Goal: Task Accomplishment & Management: Use online tool/utility

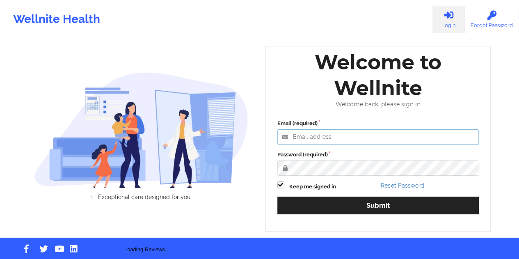
type input "[EMAIL_ADDRESS][DOMAIN_NAME]"
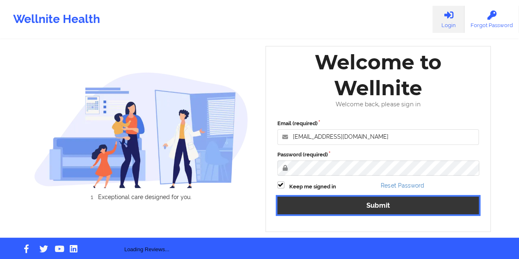
click at [379, 202] on button "Submit" at bounding box center [378, 205] width 202 height 18
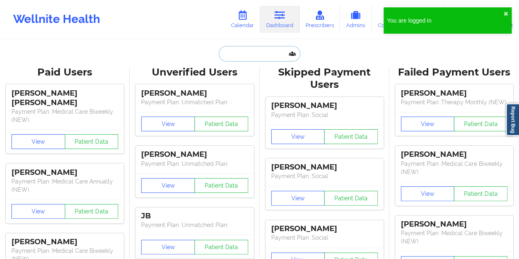
click at [271, 59] on input "text" at bounding box center [259, 54] width 81 height 16
paste input "[EMAIL_ADDRESS][DOMAIN_NAME]"
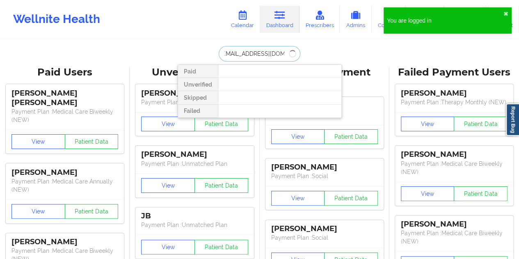
type input "[EMAIL_ADDRESS][DOMAIN_NAME]"
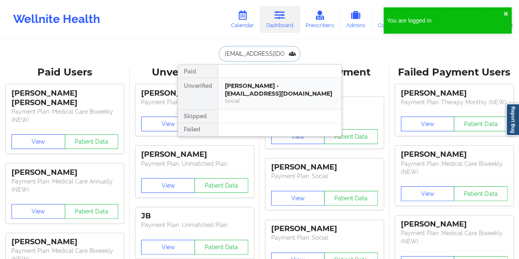
click at [251, 86] on div "[PERSON_NAME] - [EMAIL_ADDRESS][DOMAIN_NAME]" at bounding box center [280, 89] width 110 height 15
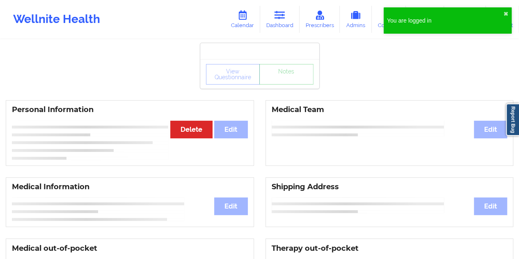
click at [284, 84] on div "View Questionnaire Notes" at bounding box center [259, 74] width 107 height 21
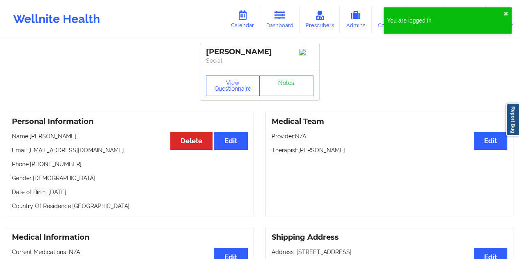
click at [285, 85] on link "Notes" at bounding box center [286, 85] width 54 height 21
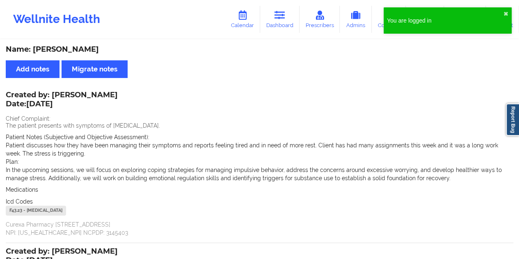
click at [84, 52] on div "Name: [PERSON_NAME]" at bounding box center [259, 49] width 507 height 9
copy div "[PERSON_NAME]"
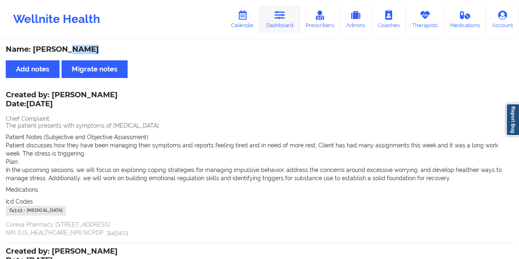
click at [280, 23] on link "Dashboard" at bounding box center [279, 19] width 39 height 27
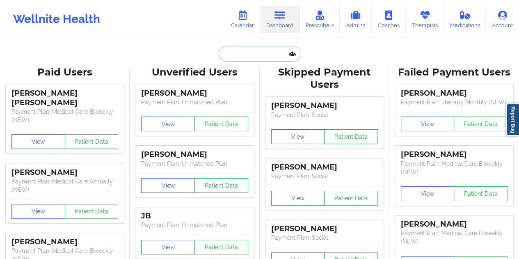
click at [254, 52] on input "text" at bounding box center [259, 54] width 81 height 16
paste input "[EMAIL_ADDRESS][DOMAIN_NAME]"
type input "[EMAIL_ADDRESS][DOMAIN_NAME]"
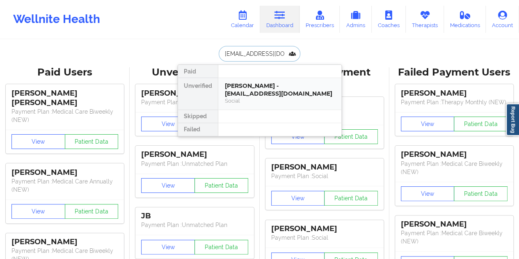
click at [260, 84] on div "[PERSON_NAME] - [EMAIL_ADDRESS][DOMAIN_NAME]" at bounding box center [280, 89] width 110 height 15
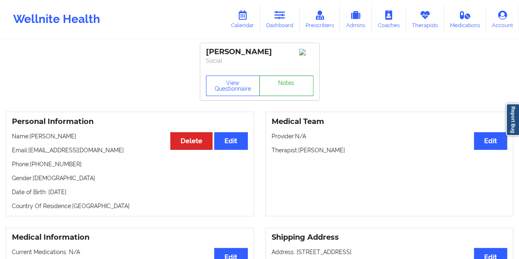
click at [282, 88] on link "Notes" at bounding box center [286, 85] width 54 height 21
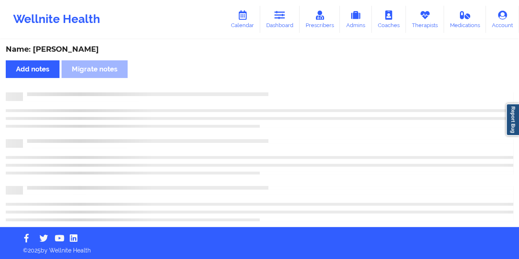
click at [92, 48] on div "Name: [PERSON_NAME]" at bounding box center [259, 49] width 507 height 9
copy div "Hemelrijck"
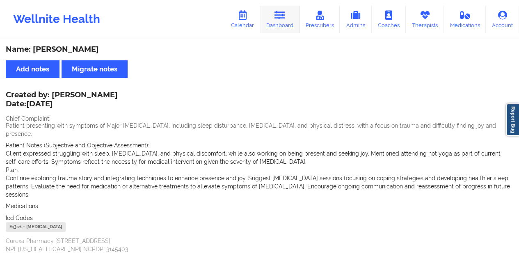
click at [288, 21] on link "Dashboard" at bounding box center [279, 19] width 39 height 27
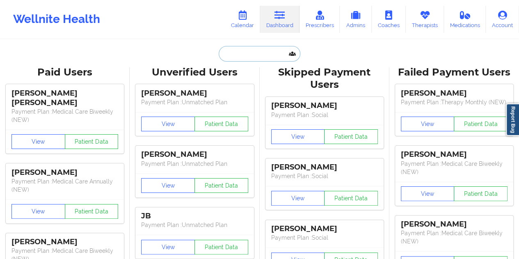
click at [244, 60] on input "text" at bounding box center [259, 54] width 81 height 16
paste input "[EMAIL_ADDRESS][DOMAIN_NAME]"
type input "[EMAIL_ADDRESS][DOMAIN_NAME]"
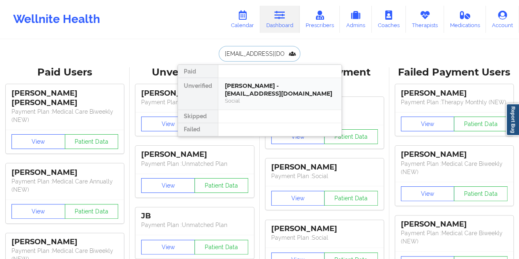
click at [275, 93] on div "[PERSON_NAME] - [EMAIL_ADDRESS][DOMAIN_NAME]" at bounding box center [280, 89] width 110 height 15
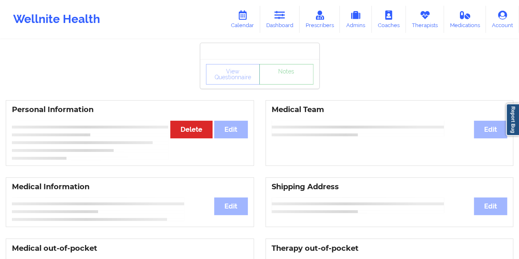
click at [284, 84] on link "Notes" at bounding box center [286, 74] width 54 height 21
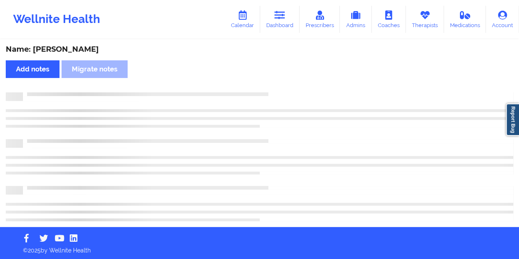
click at [81, 46] on div "Name: [PERSON_NAME]" at bounding box center [259, 49] width 507 height 9
copy div "[PERSON_NAME]"
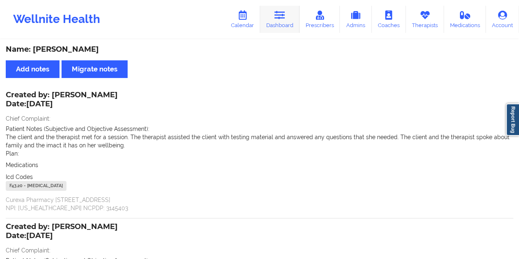
click at [284, 25] on link "Dashboard" at bounding box center [279, 19] width 39 height 27
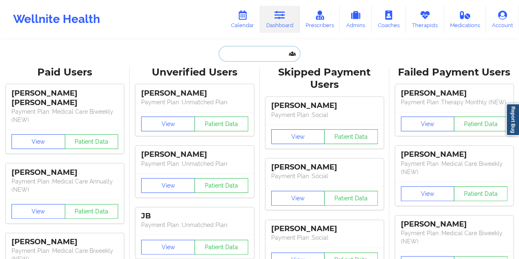
click at [249, 53] on input "text" at bounding box center [259, 54] width 81 height 16
paste input "[EMAIL_ADDRESS][DOMAIN_NAME]"
type input "[EMAIL_ADDRESS][DOMAIN_NAME]"
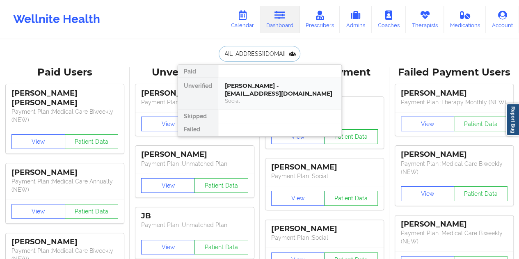
click at [265, 98] on div "Social" at bounding box center [280, 100] width 110 height 7
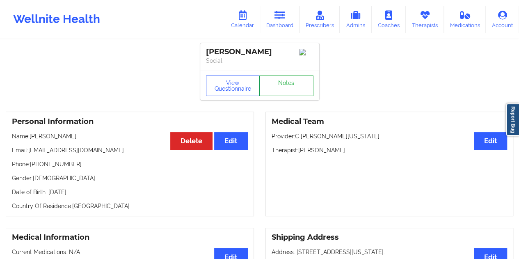
click at [285, 89] on link "Notes" at bounding box center [286, 85] width 54 height 21
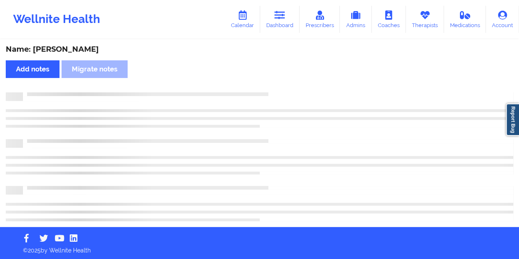
click at [80, 48] on div "Name: [PERSON_NAME]" at bounding box center [259, 49] width 507 height 9
copy div "[PERSON_NAME]"
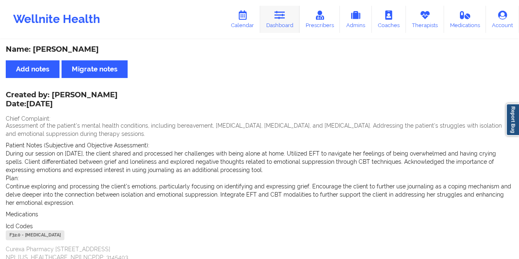
click at [283, 21] on link "Dashboard" at bounding box center [279, 19] width 39 height 27
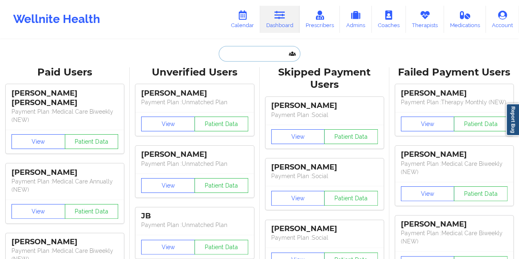
click at [253, 52] on input "text" at bounding box center [259, 54] width 81 height 16
paste input "[EMAIL_ADDRESS][DOMAIN_NAME]"
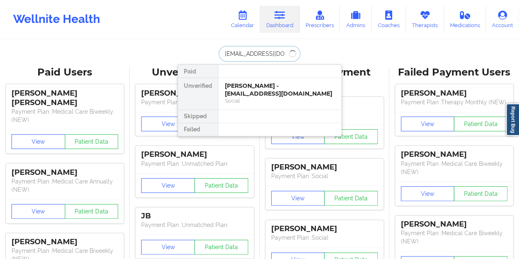
type input "[EMAIL_ADDRESS][DOMAIN_NAME]"
click at [260, 83] on div "[PERSON_NAME] - [EMAIL_ADDRESS][DOMAIN_NAME]" at bounding box center [280, 89] width 110 height 15
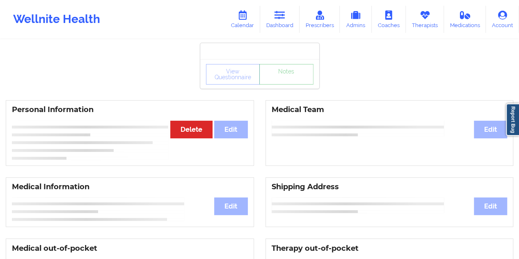
click at [283, 84] on link "Notes" at bounding box center [286, 74] width 54 height 21
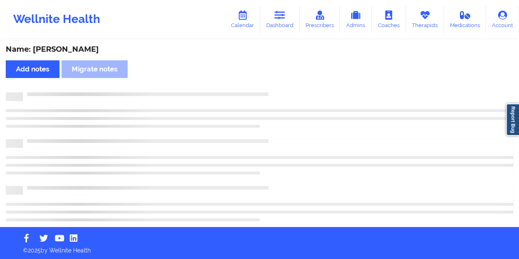
click at [80, 51] on div "Name: [PERSON_NAME]" at bounding box center [259, 49] width 507 height 9
copy div "[PERSON_NAME]"
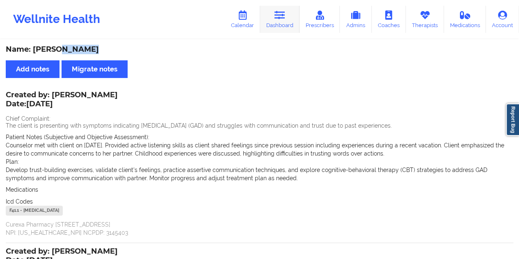
click at [278, 18] on icon at bounding box center [279, 15] width 11 height 9
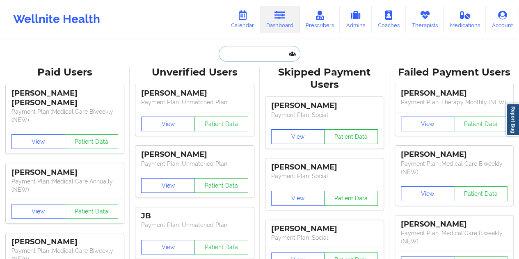
click at [250, 48] on input "text" at bounding box center [259, 54] width 81 height 16
paste input "[EMAIL_ADDRESS][DOMAIN_NAME]"
type input "[EMAIL_ADDRESS][DOMAIN_NAME]"
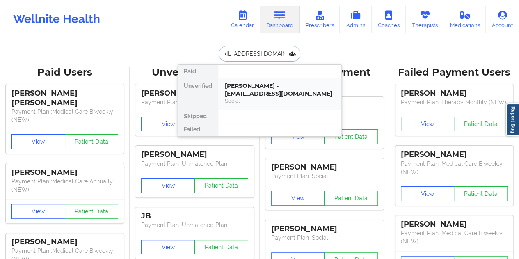
click at [263, 98] on div "Social" at bounding box center [280, 100] width 110 height 7
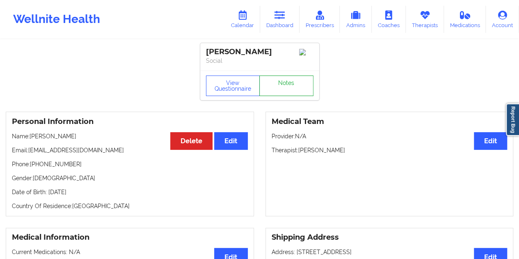
click at [280, 92] on link "Notes" at bounding box center [286, 85] width 54 height 21
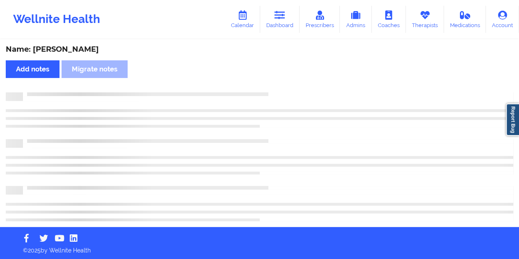
click at [83, 45] on div "Name: [PERSON_NAME]" at bounding box center [259, 49] width 507 height 9
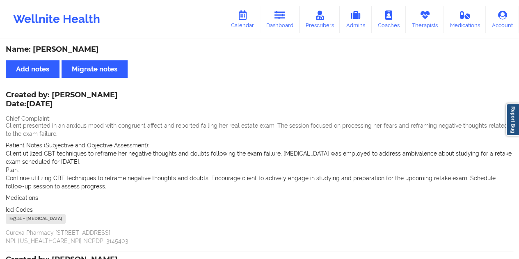
copy div "[PERSON_NAME]"
click at [290, 23] on link "Dashboard" at bounding box center [279, 19] width 39 height 27
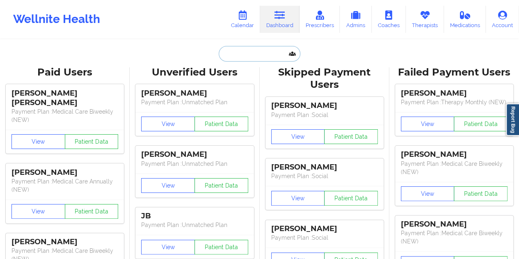
click at [250, 57] on input "text" at bounding box center [259, 54] width 81 height 16
paste input "[PERSON_NAME][EMAIL_ADDRESS][PERSON_NAME][DOMAIN_NAME]"
type input "[PERSON_NAME][EMAIL_ADDRESS][PERSON_NAME][DOMAIN_NAME]"
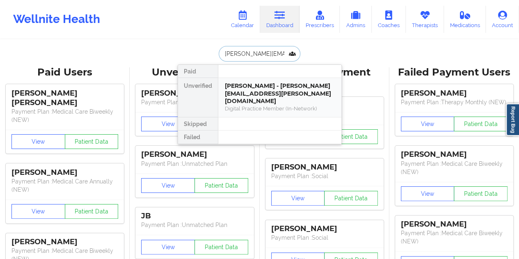
click at [242, 93] on div "[PERSON_NAME] - [PERSON_NAME][EMAIL_ADDRESS][PERSON_NAME][DOMAIN_NAME]" at bounding box center [280, 93] width 110 height 23
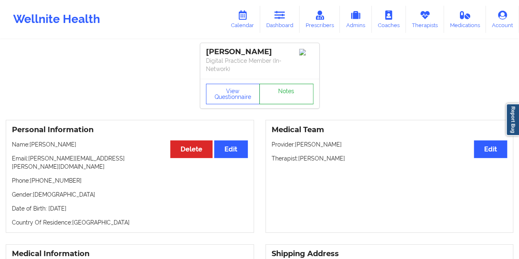
click at [290, 87] on link "Notes" at bounding box center [286, 94] width 54 height 21
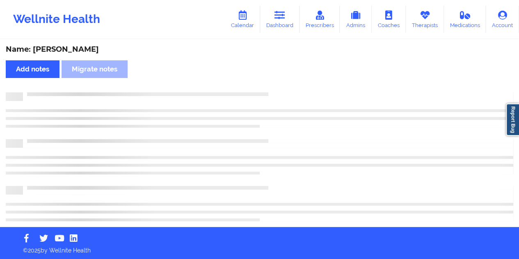
click at [73, 43] on div "Name: [PERSON_NAME] Add notes Migrate notes" at bounding box center [259, 133] width 519 height 187
copy div "[PERSON_NAME]"
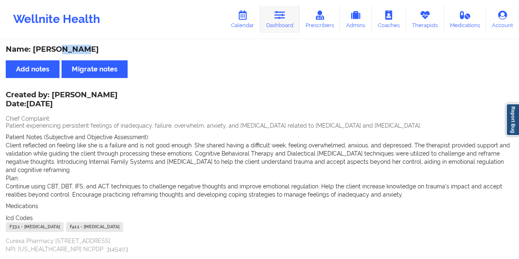
click at [290, 20] on link "Dashboard" at bounding box center [279, 19] width 39 height 27
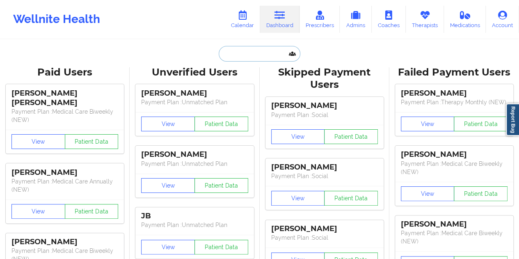
click at [248, 55] on input "text" at bounding box center [259, 54] width 81 height 16
paste input "[EMAIL_ADDRESS][DOMAIN_NAME]"
type input "[EMAIL_ADDRESS][DOMAIN_NAME]"
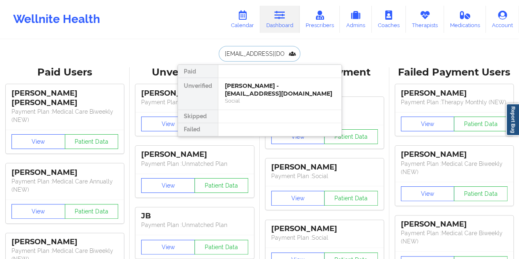
click at [263, 95] on div "[PERSON_NAME] - [EMAIL_ADDRESS][DOMAIN_NAME]" at bounding box center [280, 89] width 110 height 15
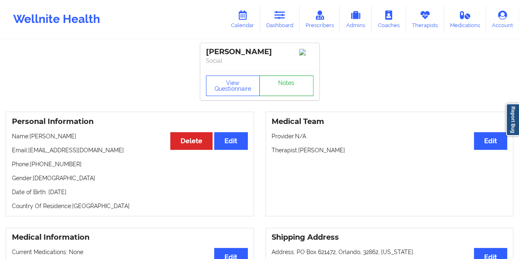
click at [285, 85] on link "Notes" at bounding box center [286, 85] width 54 height 21
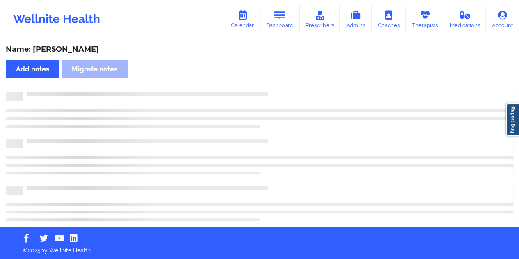
click at [73, 50] on div "Name: [PERSON_NAME]" at bounding box center [259, 49] width 507 height 9
copy div "[PERSON_NAME]"
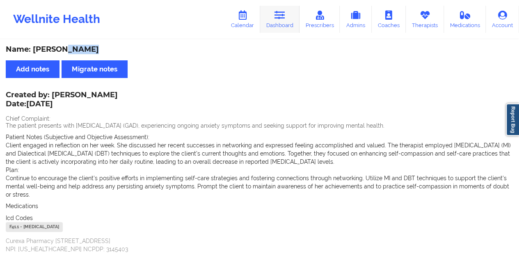
click at [281, 14] on icon at bounding box center [279, 15] width 11 height 9
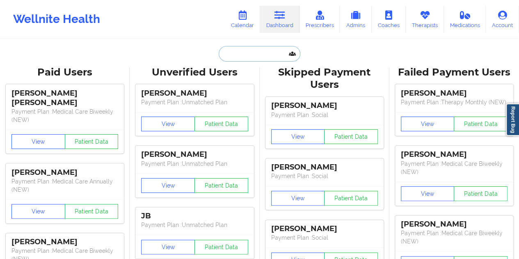
click at [248, 48] on input "text" at bounding box center [259, 54] width 81 height 16
paste input "[EMAIL_ADDRESS][DOMAIN_NAME]"
type input "[EMAIL_ADDRESS][DOMAIN_NAME]"
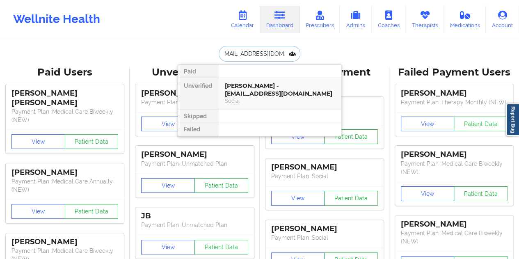
click at [281, 98] on div "Social" at bounding box center [280, 100] width 110 height 7
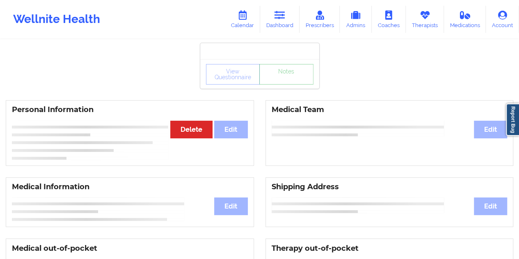
click at [281, 84] on link "Notes" at bounding box center [286, 74] width 54 height 21
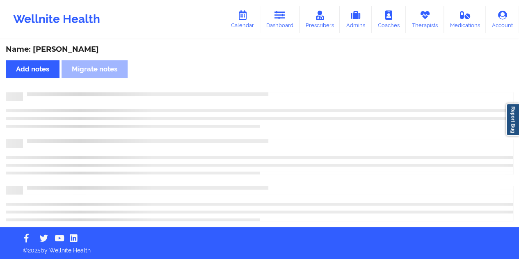
click at [87, 53] on div "Name: [PERSON_NAME]" at bounding box center [259, 49] width 507 height 9
copy div "[PERSON_NAME]"
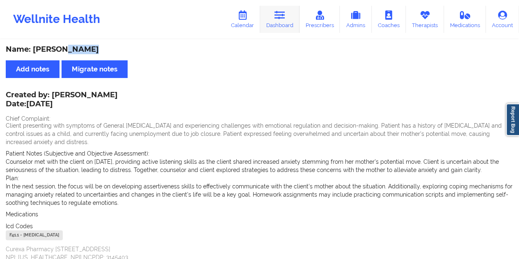
click at [280, 15] on icon at bounding box center [279, 15] width 11 height 9
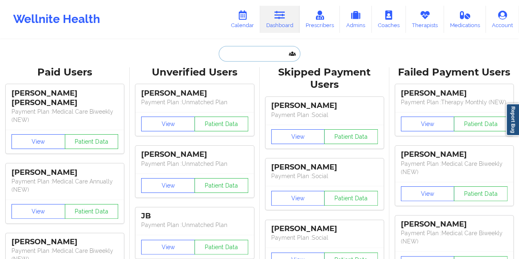
click at [244, 50] on input "text" at bounding box center [259, 54] width 81 height 16
paste input "[EMAIL_ADDRESS][DOMAIN_NAME]"
type input "[EMAIL_ADDRESS][DOMAIN_NAME]"
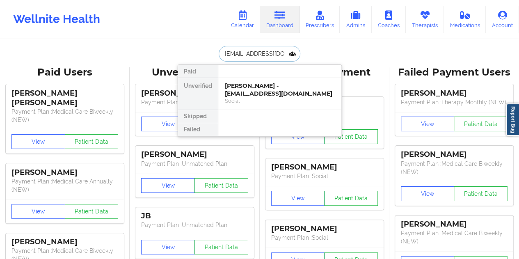
scroll to position [0, 11]
click at [262, 96] on div "[PERSON_NAME] - [EMAIL_ADDRESS][DOMAIN_NAME]" at bounding box center [280, 89] width 110 height 15
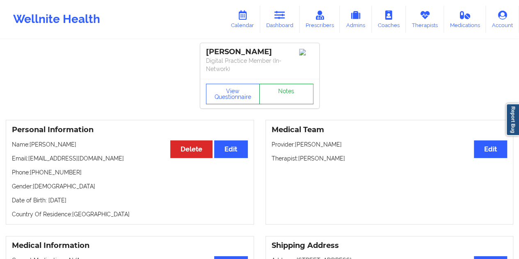
click at [276, 91] on link "Notes" at bounding box center [286, 94] width 54 height 21
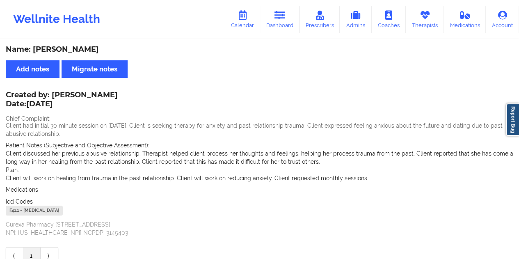
click at [80, 50] on div "Name: [PERSON_NAME]" at bounding box center [259, 49] width 507 height 9
copy div "[PERSON_NAME]"
click at [284, 27] on link "Dashboard" at bounding box center [279, 19] width 39 height 27
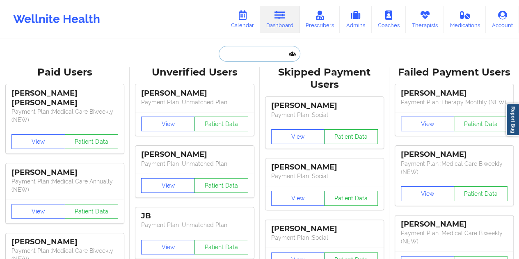
click at [244, 52] on input "text" at bounding box center [259, 54] width 81 height 16
paste input "[EMAIL_ADDRESS][DOMAIN_NAME]"
type input "[EMAIL_ADDRESS][DOMAIN_NAME]"
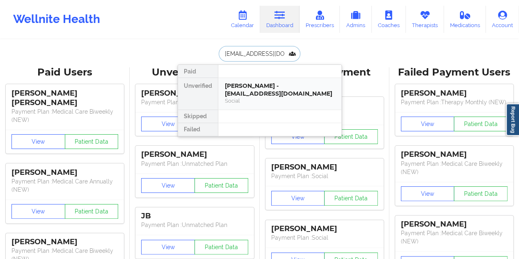
click at [272, 99] on div "Social" at bounding box center [280, 100] width 110 height 7
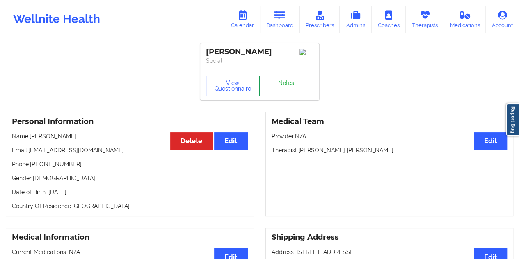
click at [288, 89] on link "Notes" at bounding box center [286, 85] width 54 height 21
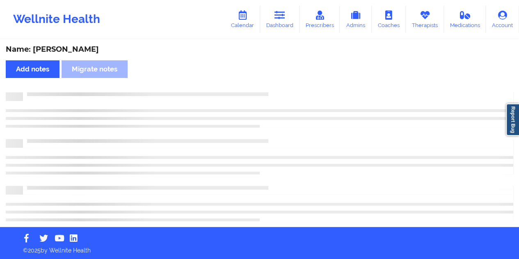
click at [87, 48] on div "Name: [PERSON_NAME]" at bounding box center [259, 49] width 507 height 9
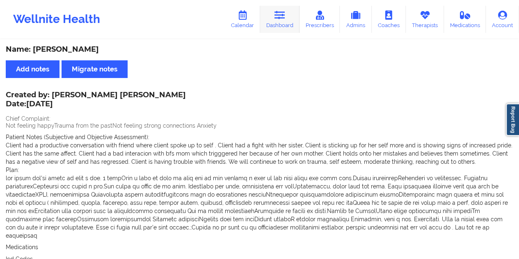
click at [283, 22] on link "Dashboard" at bounding box center [279, 19] width 39 height 27
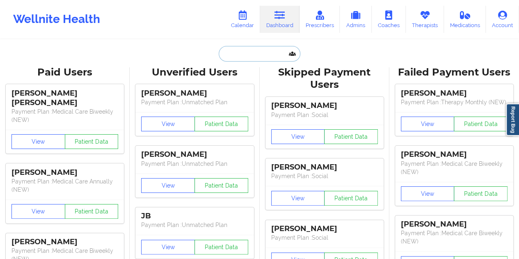
click at [253, 50] on input "text" at bounding box center [259, 54] width 81 height 16
paste input "[EMAIL_ADDRESS][DOMAIN_NAME]"
type input "[EMAIL_ADDRESS][DOMAIN_NAME]"
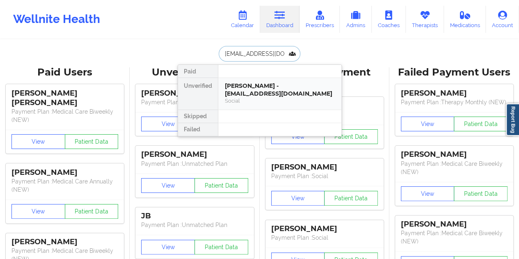
click at [265, 94] on div "[PERSON_NAME] - [EMAIL_ADDRESS][DOMAIN_NAME]" at bounding box center [280, 89] width 110 height 15
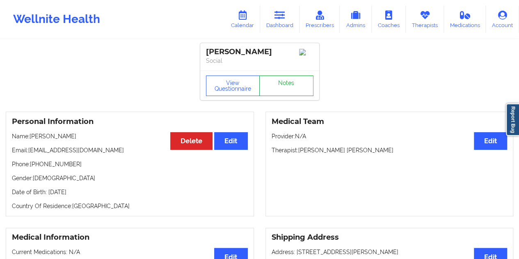
click at [283, 88] on link "Notes" at bounding box center [286, 85] width 54 height 21
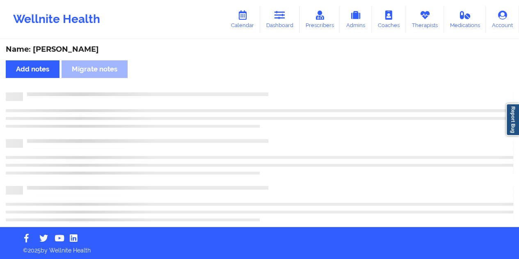
click at [72, 48] on div "Name: [PERSON_NAME]" at bounding box center [259, 49] width 507 height 9
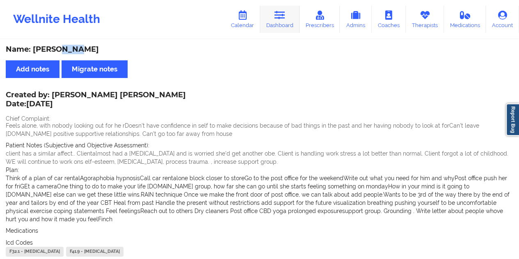
click at [281, 20] on link "Dashboard" at bounding box center [279, 19] width 39 height 27
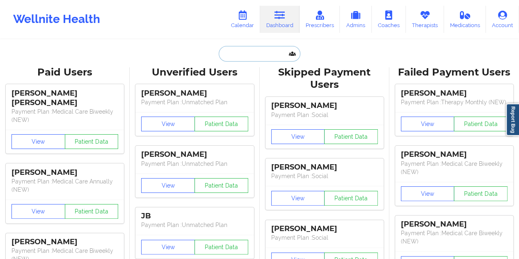
click at [260, 48] on input "text" at bounding box center [259, 54] width 81 height 16
paste input "[EMAIL_ADDRESS][DOMAIN_NAME]"
type input "[EMAIL_ADDRESS][DOMAIN_NAME]"
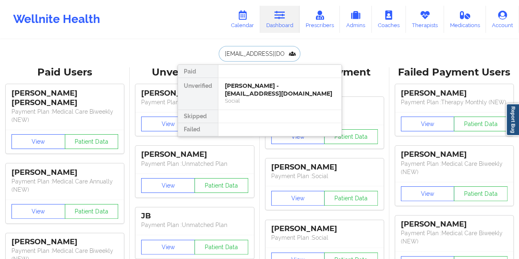
scroll to position [0, 4]
click at [260, 91] on div "[PERSON_NAME] - [EMAIL_ADDRESS][DOMAIN_NAME]" at bounding box center [280, 89] width 110 height 15
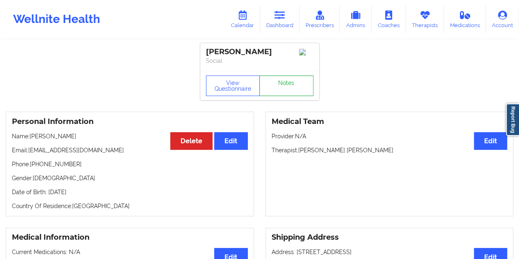
click at [286, 87] on link "Notes" at bounding box center [286, 85] width 54 height 21
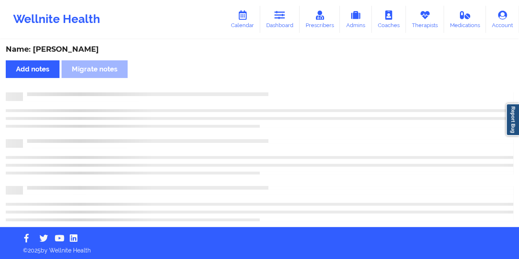
click at [89, 45] on div "Name: [PERSON_NAME]" at bounding box center [259, 49] width 507 height 9
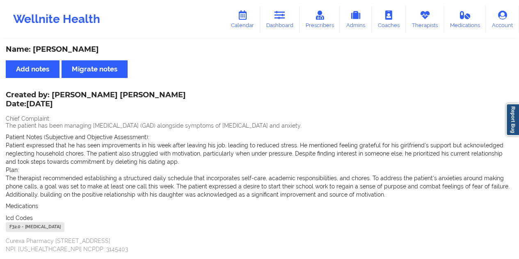
click at [291, 25] on link "Dashboard" at bounding box center [279, 19] width 39 height 27
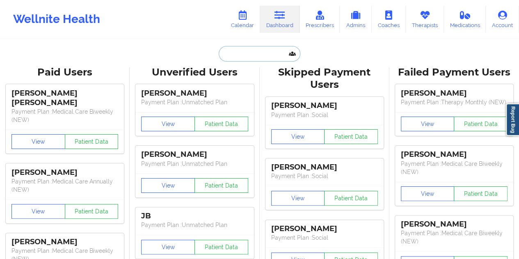
click at [255, 51] on input "text" at bounding box center [259, 54] width 81 height 16
paste input "[EMAIL_ADDRESS][DOMAIN_NAME]"
type input "[EMAIL_ADDRESS][DOMAIN_NAME]"
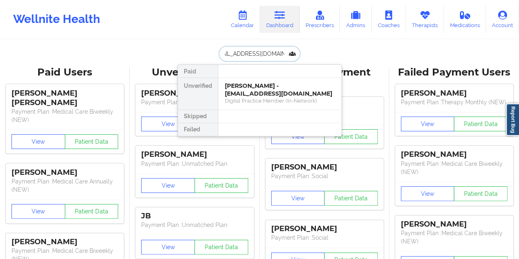
click at [255, 87] on div "[PERSON_NAME] - [EMAIL_ADDRESS][DOMAIN_NAME]" at bounding box center [280, 89] width 110 height 15
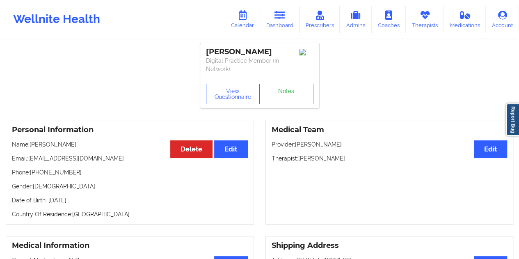
click at [293, 88] on link "Notes" at bounding box center [286, 94] width 54 height 21
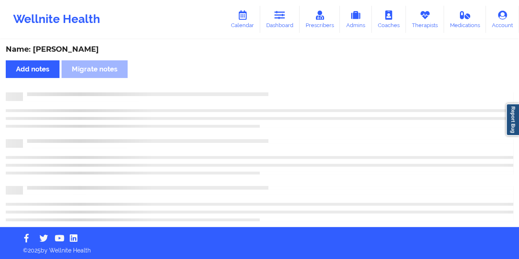
click at [78, 46] on div "Name: [PERSON_NAME]" at bounding box center [259, 49] width 507 height 9
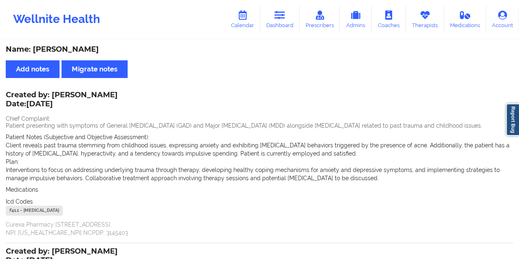
drag, startPoint x: 107, startPoint y: 96, endPoint x: 53, endPoint y: 94, distance: 55.0
click at [53, 94] on div "Created by: [PERSON_NAME] Date: [DATE]" at bounding box center [62, 100] width 112 height 19
click at [280, 18] on icon at bounding box center [279, 15] width 11 height 9
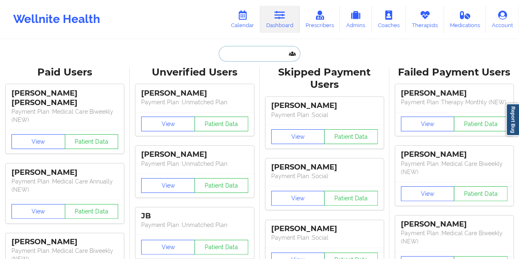
click at [237, 55] on input "text" at bounding box center [259, 54] width 81 height 16
paste input "[EMAIL_ADDRESS][DOMAIN_NAME]"
type input "[EMAIL_ADDRESS][DOMAIN_NAME]"
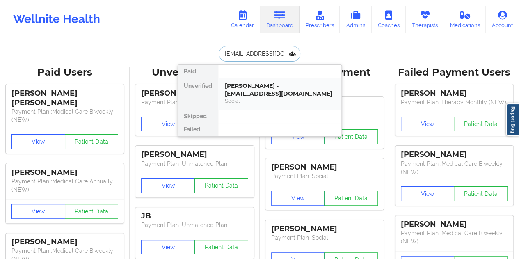
click at [262, 97] on div "Social" at bounding box center [280, 100] width 110 height 7
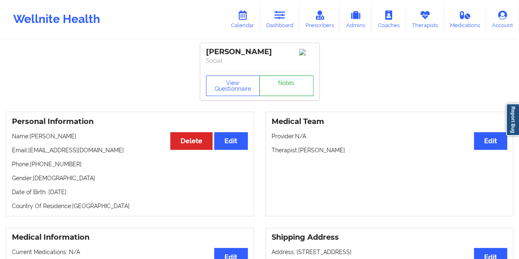
click at [276, 90] on link "Notes" at bounding box center [286, 85] width 54 height 21
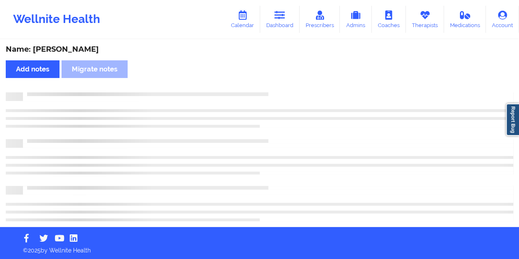
click at [70, 48] on div "Name: [PERSON_NAME]" at bounding box center [259, 49] width 507 height 9
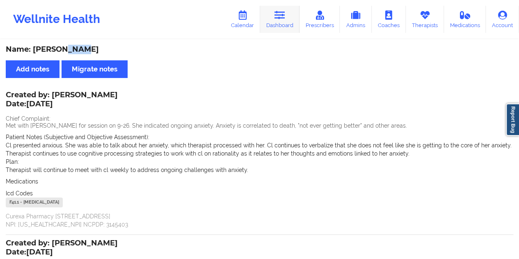
click at [272, 10] on link "Dashboard" at bounding box center [279, 19] width 39 height 27
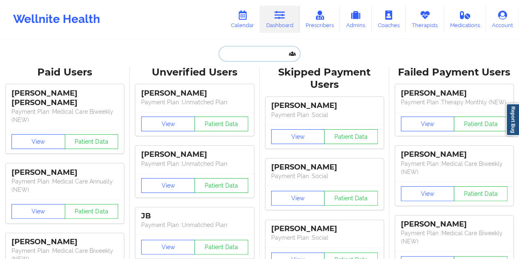
click at [252, 54] on input "text" at bounding box center [259, 54] width 81 height 16
paste input "[EMAIL_ADDRESS][DOMAIN_NAME]"
type input "[EMAIL_ADDRESS][DOMAIN_NAME]"
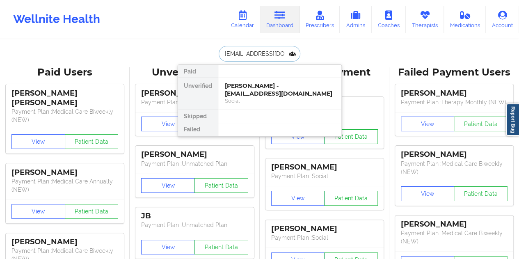
click at [264, 97] on div "Social" at bounding box center [280, 100] width 110 height 7
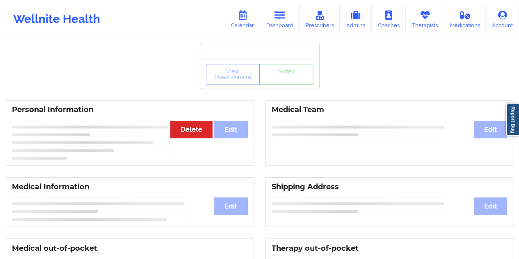
click at [284, 84] on link "Notes" at bounding box center [286, 74] width 54 height 21
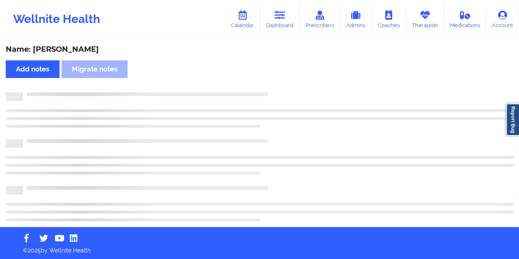
click at [64, 50] on div "Name: [PERSON_NAME]" at bounding box center [259, 49] width 507 height 9
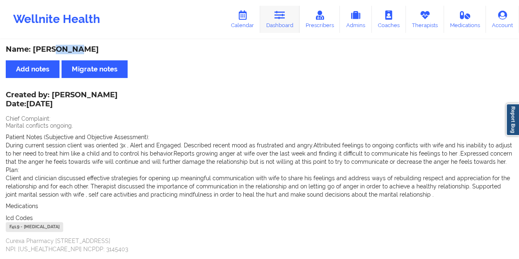
click at [275, 24] on link "Dashboard" at bounding box center [279, 19] width 39 height 27
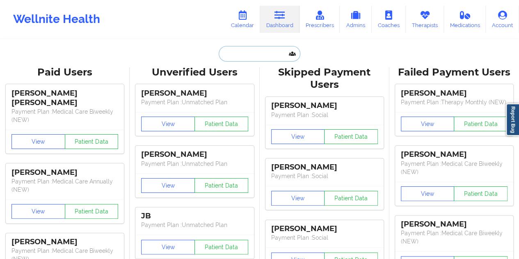
click at [237, 54] on input "text" at bounding box center [259, 54] width 81 height 16
paste input "[EMAIL_ADDRESS][DOMAIN_NAME]"
type input "[EMAIL_ADDRESS][DOMAIN_NAME]"
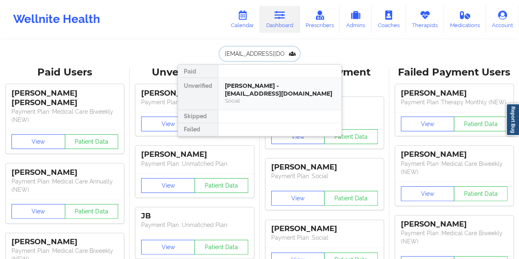
click at [272, 98] on div "Social" at bounding box center [280, 100] width 110 height 7
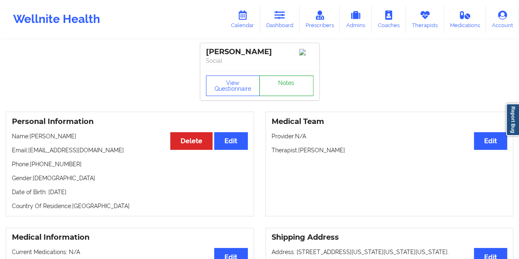
click at [284, 85] on link "Notes" at bounding box center [286, 85] width 54 height 21
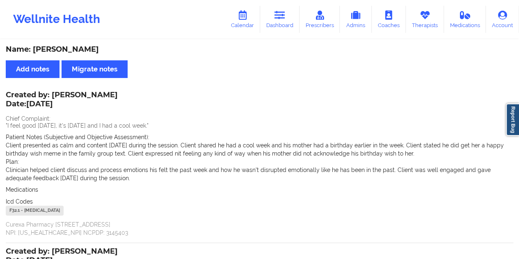
drag, startPoint x: 282, startPoint y: 26, endPoint x: 279, endPoint y: 38, distance: 12.6
click at [282, 26] on link "Dashboard" at bounding box center [279, 19] width 39 height 27
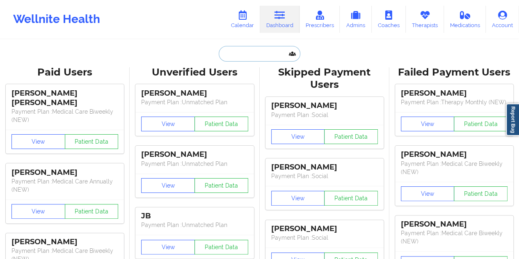
click at [243, 58] on input "text" at bounding box center [259, 54] width 81 height 16
paste input "[EMAIL_ADDRESS][DOMAIN_NAME]"
type input "[EMAIL_ADDRESS][DOMAIN_NAME]"
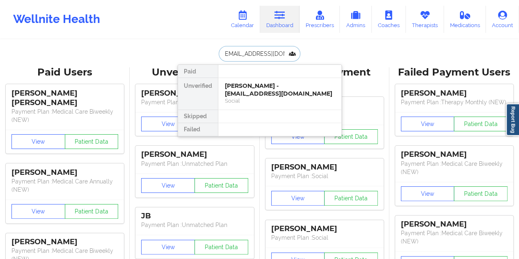
click at [269, 91] on div "[PERSON_NAME] - [EMAIL_ADDRESS][DOMAIN_NAME]" at bounding box center [280, 89] width 110 height 15
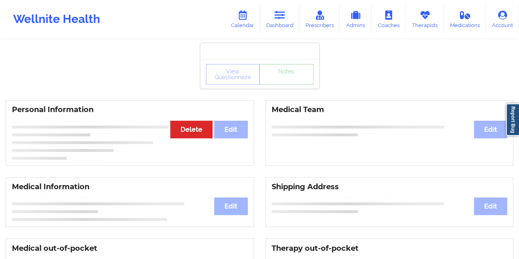
click at [286, 84] on link "Notes" at bounding box center [286, 74] width 54 height 21
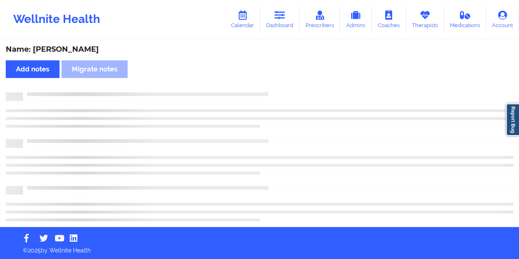
click at [74, 48] on div "Name: [PERSON_NAME]" at bounding box center [259, 49] width 507 height 9
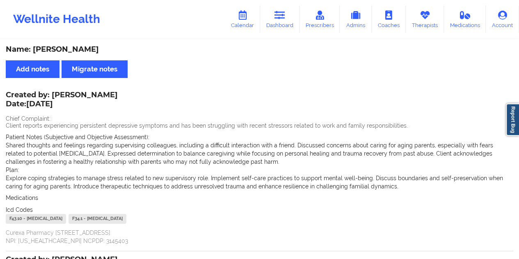
click at [62, 50] on div "Name: [PERSON_NAME]" at bounding box center [259, 49] width 507 height 9
click at [281, 21] on link "Dashboard" at bounding box center [279, 19] width 39 height 27
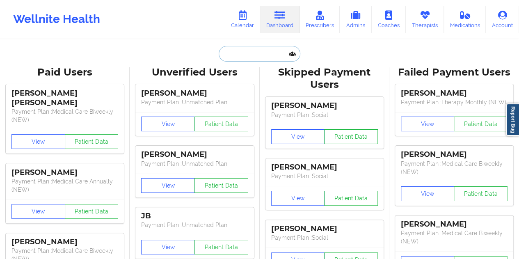
click at [231, 60] on input "text" at bounding box center [259, 54] width 81 height 16
paste input "[EMAIL_ADDRESS][DOMAIN_NAME]"
type input "[EMAIL_ADDRESS][DOMAIN_NAME]"
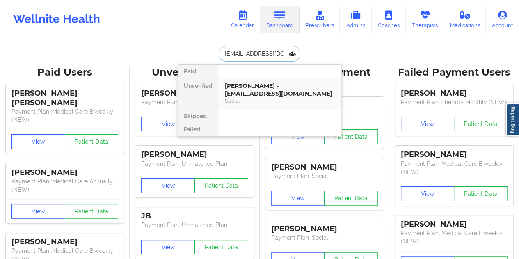
click at [272, 97] on div "Social" at bounding box center [280, 100] width 110 height 7
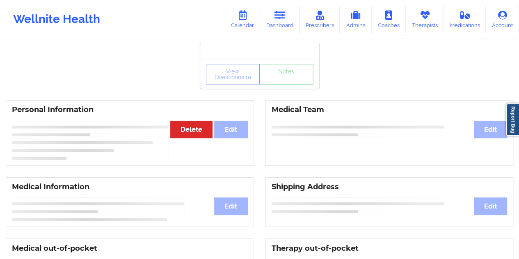
click at [293, 84] on link "Notes" at bounding box center [286, 74] width 54 height 21
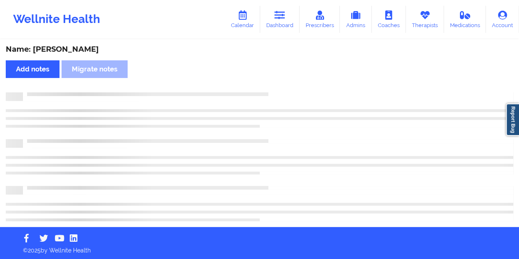
click at [72, 53] on div "Name: [PERSON_NAME]" at bounding box center [259, 49] width 507 height 9
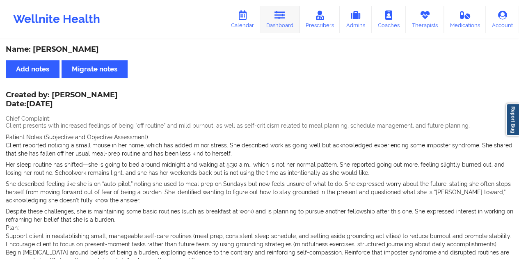
click at [288, 25] on link "Dashboard" at bounding box center [279, 19] width 39 height 27
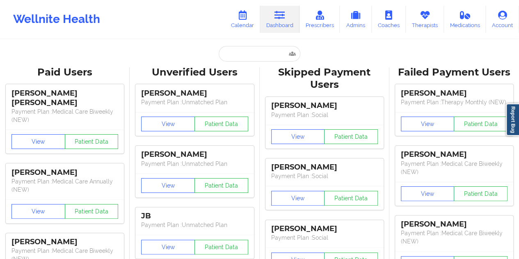
click at [252, 52] on input "text" at bounding box center [259, 54] width 81 height 16
paste input "[EMAIL_ADDRESS][DOMAIN_NAME]"
type input "[EMAIL_ADDRESS][DOMAIN_NAME]"
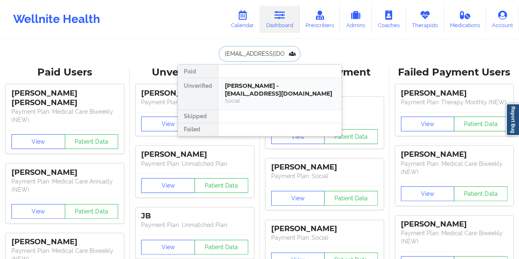
click at [280, 97] on div "Social" at bounding box center [280, 100] width 110 height 7
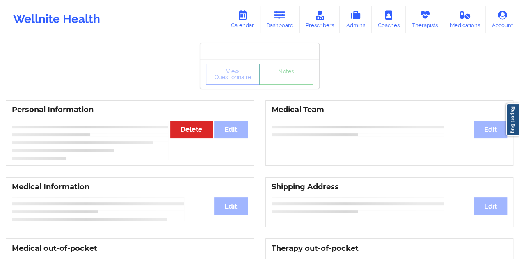
click at [282, 88] on div "View Questionnaire Notes" at bounding box center [259, 74] width 119 height 30
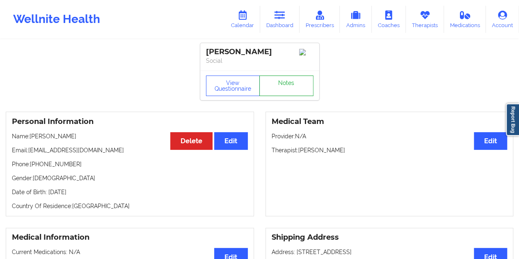
click at [284, 87] on link "Notes" at bounding box center [286, 85] width 54 height 21
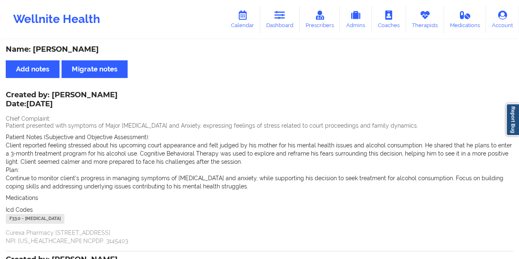
click at [61, 51] on div "Name: [PERSON_NAME]" at bounding box center [259, 49] width 507 height 9
click at [285, 17] on icon at bounding box center [279, 15] width 11 height 9
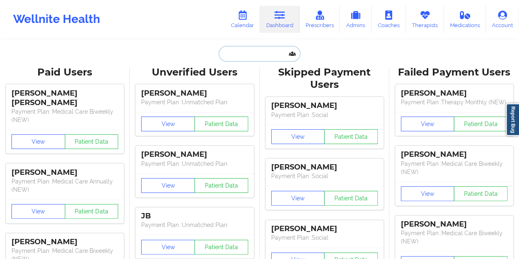
click at [234, 57] on input "text" at bounding box center [259, 54] width 81 height 16
paste input "[EMAIL_ADDRESS][DOMAIN_NAME]"
type input "[EMAIL_ADDRESS][DOMAIN_NAME]"
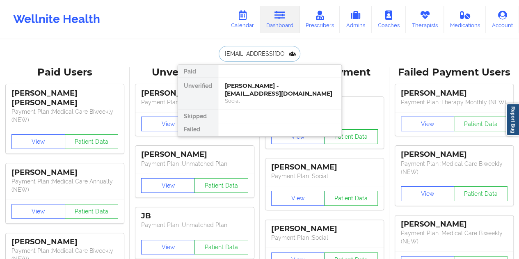
scroll to position [0, 5]
click at [247, 88] on div "[PERSON_NAME] - [EMAIL_ADDRESS][DOMAIN_NAME]" at bounding box center [280, 89] width 110 height 15
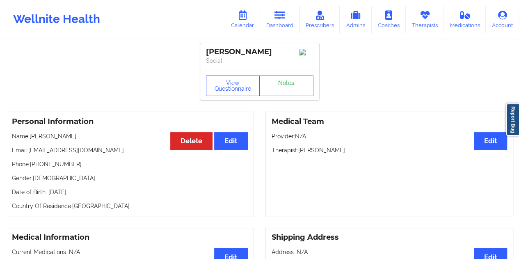
click at [282, 86] on link "Notes" at bounding box center [286, 85] width 54 height 21
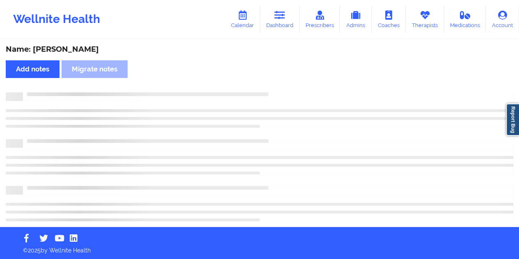
click at [75, 49] on div "Name: [PERSON_NAME]" at bounding box center [259, 49] width 507 height 9
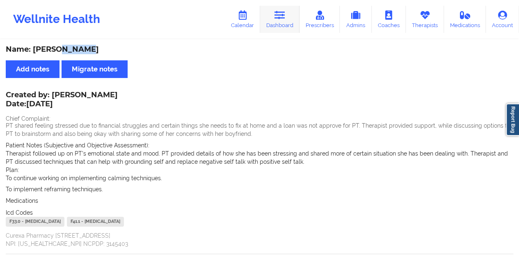
click at [277, 24] on link "Dashboard" at bounding box center [279, 19] width 39 height 27
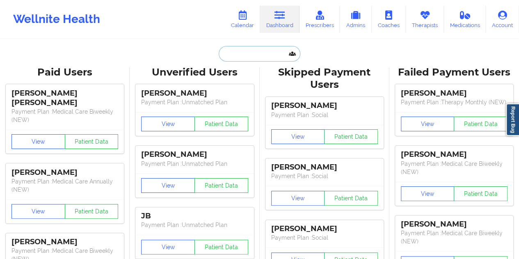
click at [247, 57] on input "text" at bounding box center [259, 54] width 81 height 16
paste input "[EMAIL_ADDRESS][DOMAIN_NAME]"
type input "[EMAIL_ADDRESS][DOMAIN_NAME]"
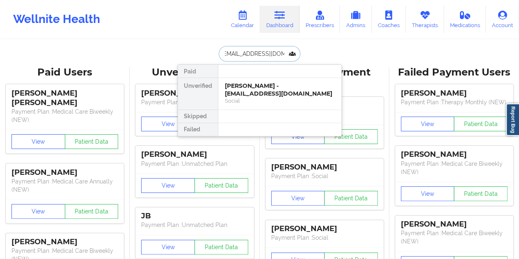
click at [258, 91] on div "[PERSON_NAME] - [EMAIL_ADDRESS][DOMAIN_NAME]" at bounding box center [280, 89] width 110 height 15
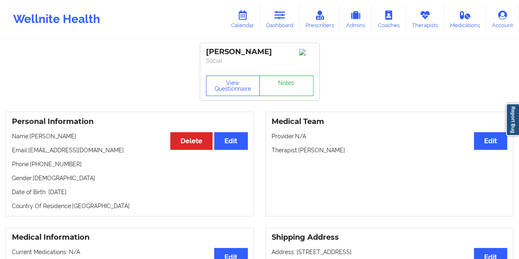
click at [277, 89] on link "Notes" at bounding box center [286, 85] width 54 height 21
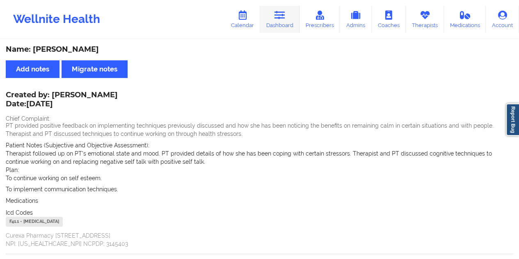
click at [284, 20] on icon at bounding box center [279, 15] width 11 height 9
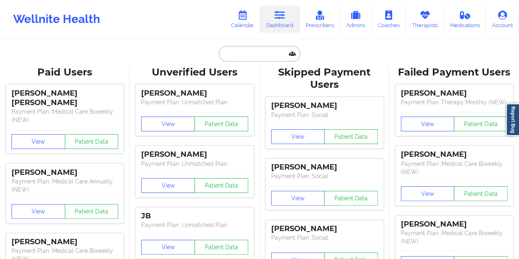
click at [258, 47] on input "text" at bounding box center [259, 54] width 81 height 16
paste input "[EMAIL_ADDRESS][DOMAIN_NAME]"
type input "[EMAIL_ADDRESS][DOMAIN_NAME]"
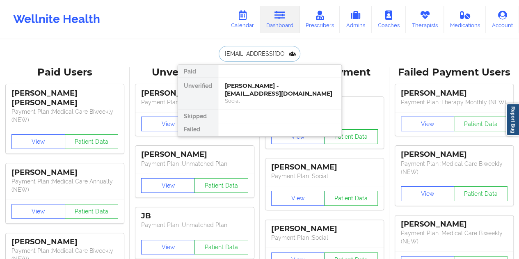
scroll to position [0, 2]
click at [256, 88] on div "[PERSON_NAME] - [EMAIL_ADDRESS][DOMAIN_NAME]" at bounding box center [280, 89] width 110 height 15
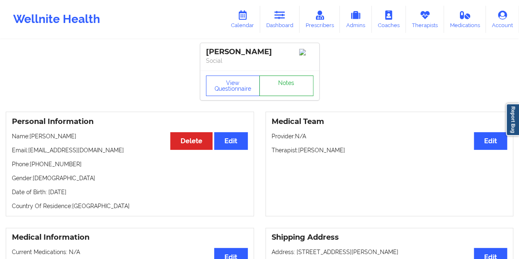
click at [288, 87] on link "Notes" at bounding box center [286, 85] width 54 height 21
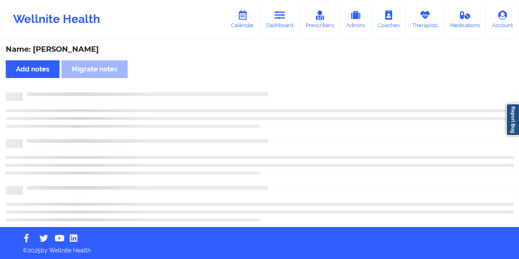
click at [67, 48] on div "Name: [PERSON_NAME]" at bounding box center [259, 49] width 507 height 9
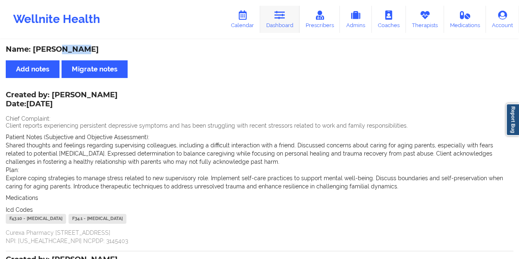
click at [288, 19] on link "Dashboard" at bounding box center [279, 19] width 39 height 27
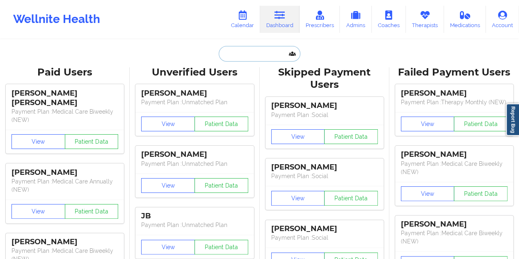
click at [219, 52] on input "text" at bounding box center [259, 54] width 81 height 16
paste input "[EMAIL_ADDRESS][DOMAIN_NAME]"
type input "[EMAIL_ADDRESS][DOMAIN_NAME]"
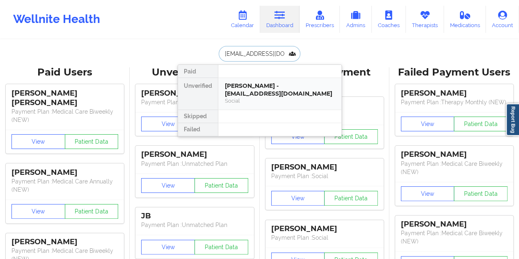
click at [254, 92] on div "[PERSON_NAME] - [EMAIL_ADDRESS][DOMAIN_NAME]" at bounding box center [280, 89] width 110 height 15
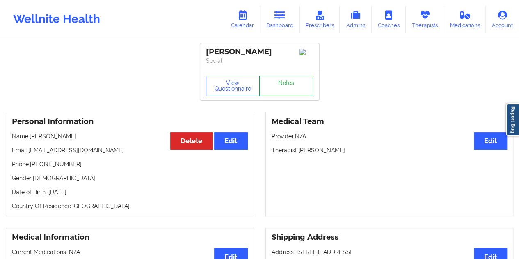
click at [273, 89] on link "Notes" at bounding box center [286, 85] width 54 height 21
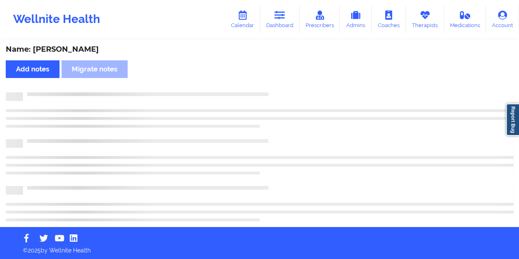
click at [80, 50] on div "Name: [PERSON_NAME]" at bounding box center [259, 49] width 507 height 9
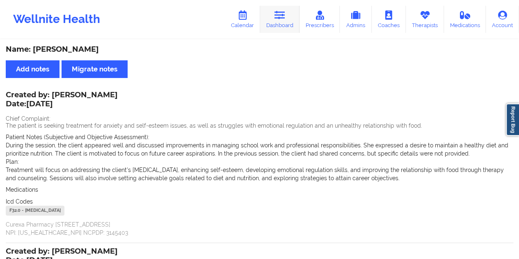
click at [281, 17] on icon at bounding box center [279, 15] width 11 height 9
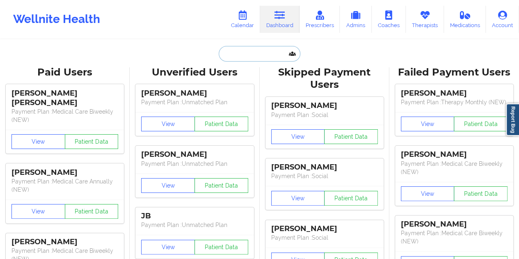
click at [252, 57] on input "text" at bounding box center [259, 54] width 81 height 16
paste input "[EMAIL_ADDRESS][DOMAIN_NAME]"
type input "[EMAIL_ADDRESS][DOMAIN_NAME]"
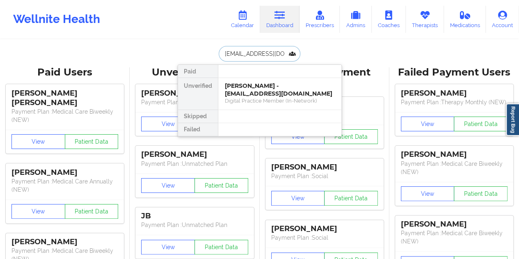
click at [258, 88] on div "[PERSON_NAME] - [EMAIL_ADDRESS][DOMAIN_NAME]" at bounding box center [280, 89] width 110 height 15
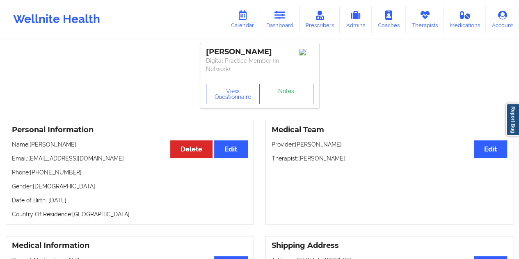
click at [281, 88] on link "Notes" at bounding box center [286, 94] width 54 height 21
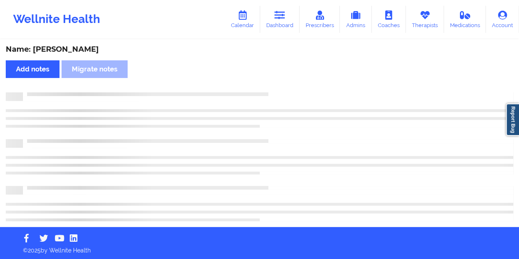
click at [86, 50] on div "Name: [PERSON_NAME]" at bounding box center [259, 49] width 507 height 9
click at [86, 49] on div "Name: [PERSON_NAME]" at bounding box center [259, 49] width 507 height 9
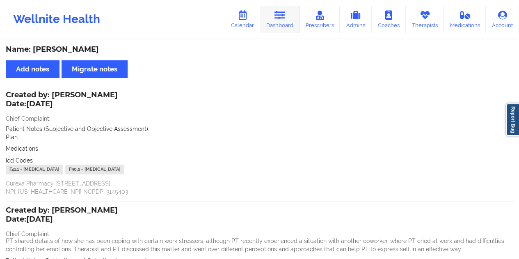
click at [284, 26] on link "Dashboard" at bounding box center [279, 19] width 39 height 27
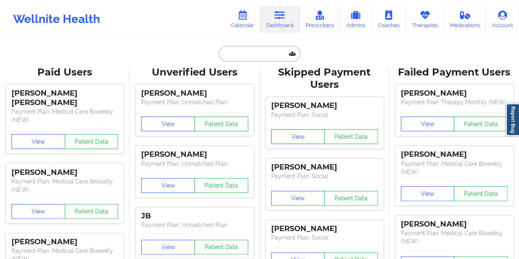
click at [252, 50] on input "text" at bounding box center [259, 54] width 81 height 16
paste input "[EMAIL_ADDRESS][DOMAIN_NAME]"
type input "[EMAIL_ADDRESS][DOMAIN_NAME]"
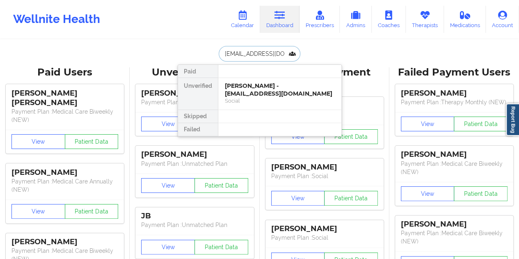
click at [281, 91] on div "[PERSON_NAME] - [EMAIL_ADDRESS][DOMAIN_NAME]" at bounding box center [280, 89] width 110 height 15
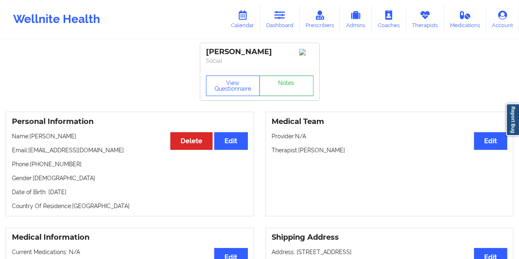
click at [282, 85] on link "Notes" at bounding box center [286, 85] width 54 height 21
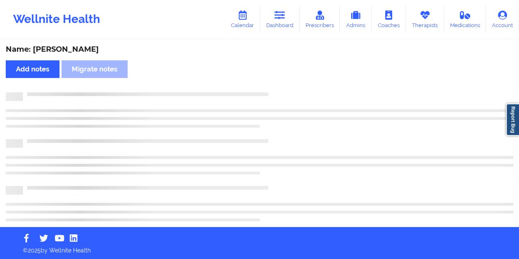
click at [80, 52] on div "Name: [PERSON_NAME]" at bounding box center [259, 49] width 507 height 9
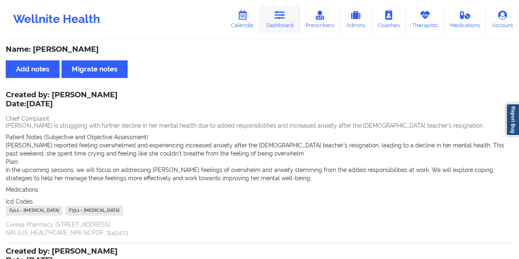
click at [281, 25] on link "Dashboard" at bounding box center [279, 19] width 39 height 27
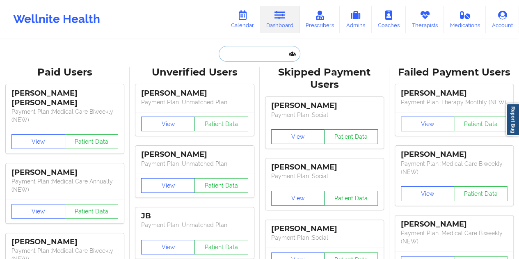
click at [252, 58] on input "text" at bounding box center [259, 54] width 81 height 16
paste input "[EMAIL_ADDRESS][DOMAIN_NAME]"
type input "[EMAIL_ADDRESS][DOMAIN_NAME]"
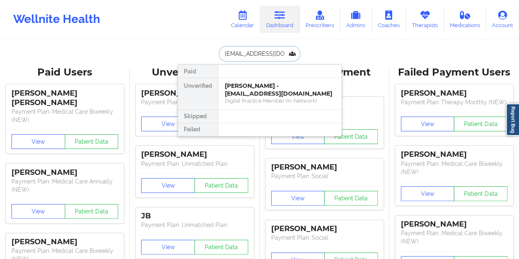
click at [259, 97] on div "Digital Practice Member (In-Network)" at bounding box center [280, 100] width 110 height 7
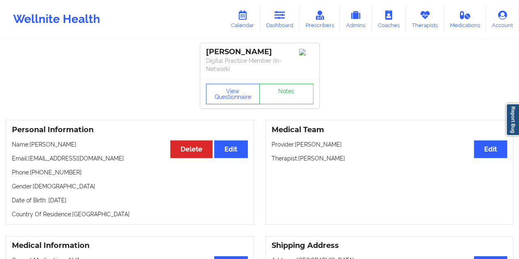
click at [283, 81] on div "View Questionnaire Notes" at bounding box center [259, 94] width 119 height 30
click at [274, 95] on link "Notes" at bounding box center [286, 94] width 54 height 21
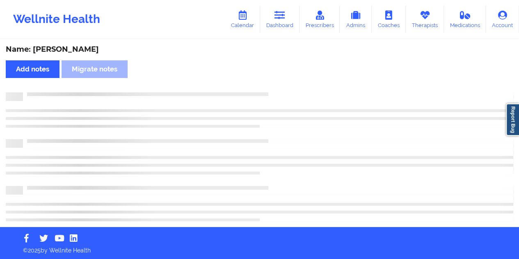
click at [70, 49] on div "Name: [PERSON_NAME]" at bounding box center [259, 49] width 507 height 9
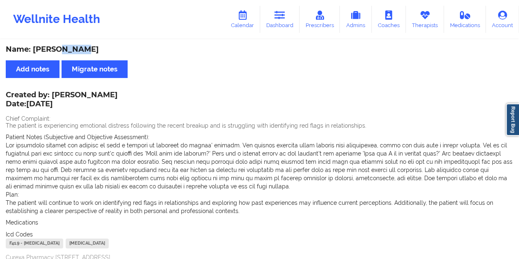
drag, startPoint x: 112, startPoint y: 97, endPoint x: 54, endPoint y: 96, distance: 57.4
click at [54, 96] on div "Created by: [PERSON_NAME] Date: [DATE]" at bounding box center [62, 100] width 112 height 19
click at [281, 21] on link "Dashboard" at bounding box center [279, 19] width 39 height 27
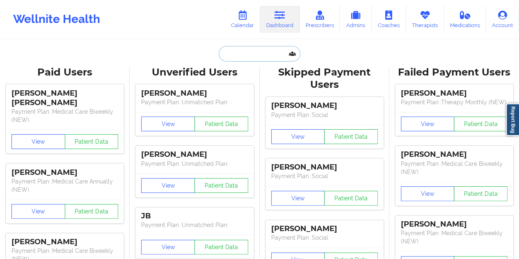
click at [250, 56] on input "text" at bounding box center [259, 54] width 81 height 16
paste input "[EMAIL_ADDRESS][DOMAIN_NAME]"
type input "[EMAIL_ADDRESS][DOMAIN_NAME]"
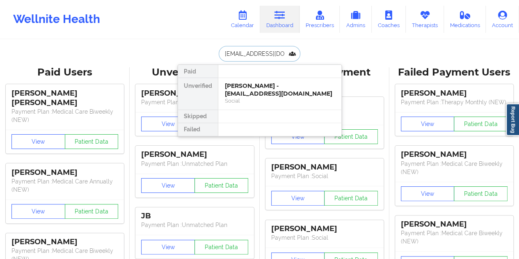
click at [263, 96] on div "[PERSON_NAME] - [EMAIL_ADDRESS][DOMAIN_NAME]" at bounding box center [280, 89] width 110 height 15
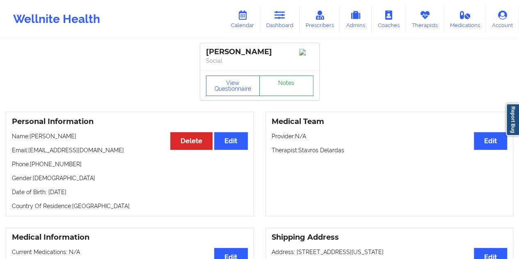
click at [279, 89] on link "Notes" at bounding box center [286, 85] width 54 height 21
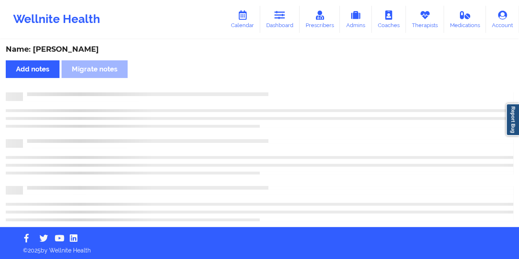
click at [74, 50] on div "Name: [PERSON_NAME]" at bounding box center [259, 49] width 507 height 9
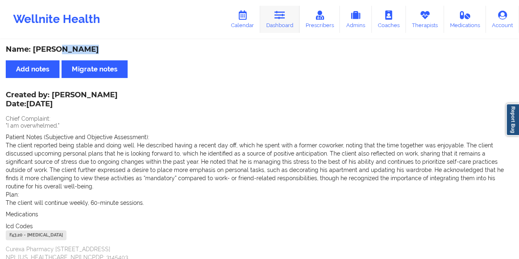
click at [289, 23] on link "Dashboard" at bounding box center [279, 19] width 39 height 27
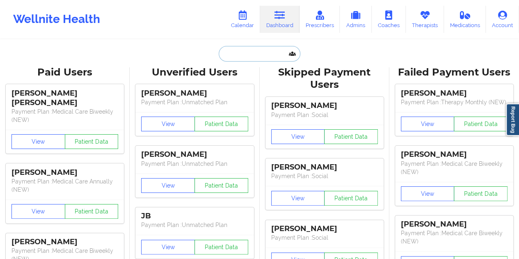
click at [249, 59] on input "text" at bounding box center [259, 54] width 81 height 16
paste input "[EMAIL_ADDRESS][DOMAIN_NAME]"
type input "[EMAIL_ADDRESS][DOMAIN_NAME]"
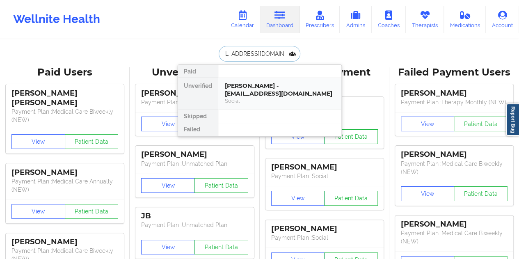
click at [284, 100] on div "Social" at bounding box center [280, 100] width 110 height 7
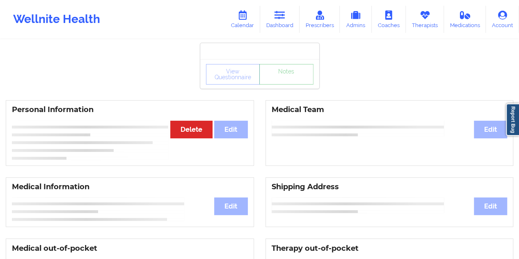
click at [285, 84] on link "Notes" at bounding box center [286, 74] width 54 height 21
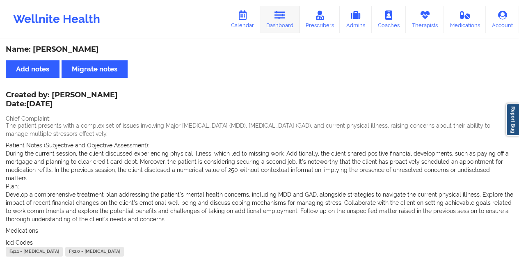
click at [283, 16] on icon at bounding box center [279, 15] width 11 height 9
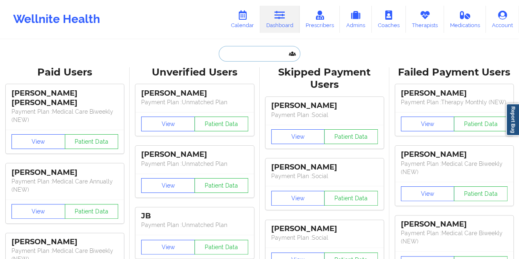
click at [238, 54] on input "text" at bounding box center [259, 54] width 81 height 16
paste input "[PERSON_NAME][EMAIL_ADDRESS][PERSON_NAME][DOMAIN_NAME]"
type input "[PERSON_NAME][EMAIL_ADDRESS][PERSON_NAME][DOMAIN_NAME]"
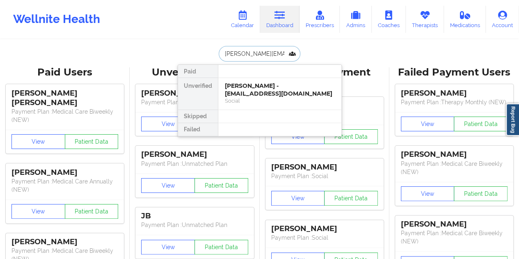
scroll to position [0, 11]
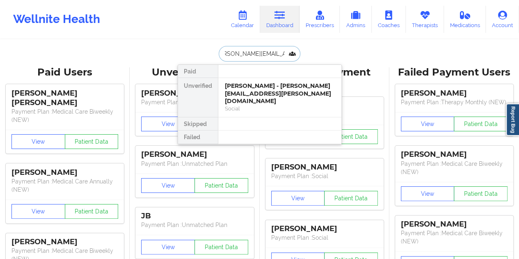
click at [279, 105] on div "Social" at bounding box center [280, 108] width 110 height 7
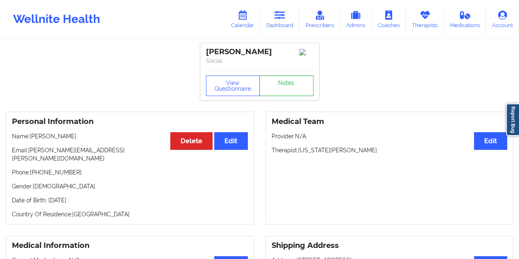
click at [280, 95] on link "Notes" at bounding box center [286, 85] width 54 height 21
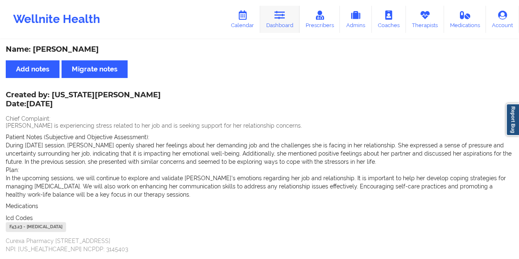
click at [288, 32] on link "Dashboard" at bounding box center [279, 19] width 39 height 27
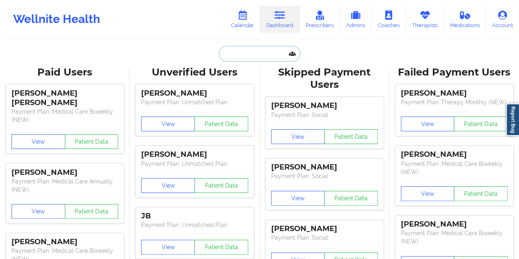
click at [257, 52] on input "text" at bounding box center [259, 54] width 81 height 16
paste input "[EMAIL_ADDRESS][DOMAIN_NAME]"
type input "[EMAIL_ADDRESS][DOMAIN_NAME]"
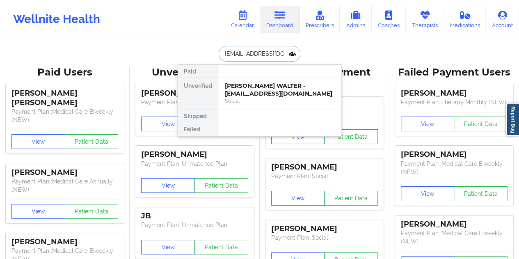
click at [269, 95] on div "[PERSON_NAME] WALTER - [EMAIL_ADDRESS][DOMAIN_NAME]" at bounding box center [280, 89] width 110 height 15
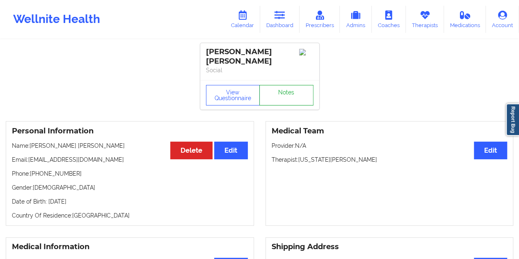
click at [280, 88] on link "Notes" at bounding box center [286, 95] width 54 height 21
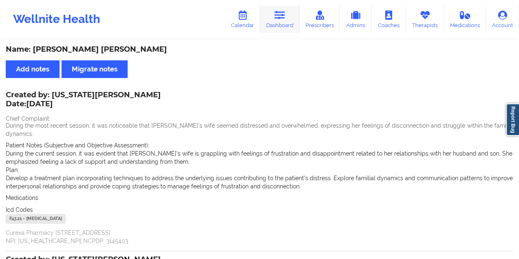
click at [288, 20] on link "Dashboard" at bounding box center [279, 19] width 39 height 27
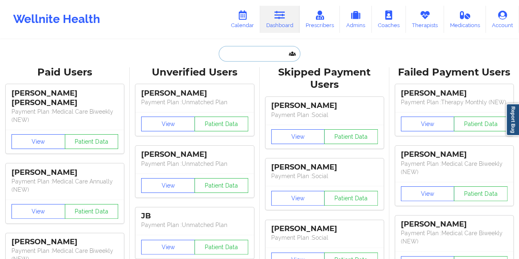
click at [256, 55] on input "text" at bounding box center [259, 54] width 81 height 16
paste input "[PERSON_NAME][EMAIL_ADDRESS][PERSON_NAME][DOMAIN_NAME]"
type input "[PERSON_NAME][EMAIL_ADDRESS][PERSON_NAME][DOMAIN_NAME]"
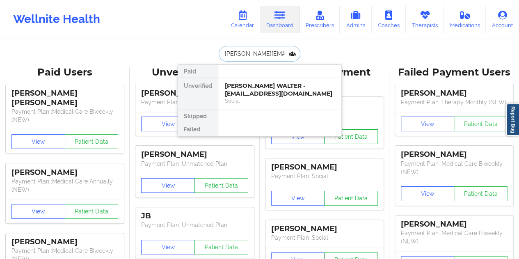
scroll to position [0, 2]
click at [264, 94] on div "Cecelia Sagun - [EMAIL_ADDRESS][PERSON_NAME][DOMAIN_NAME]" at bounding box center [280, 89] width 110 height 15
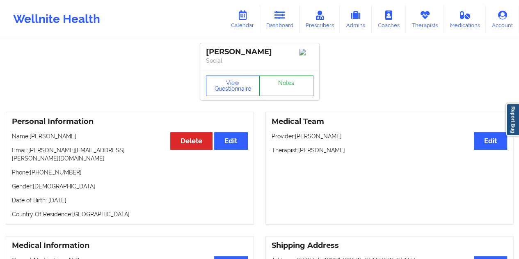
click at [284, 90] on link "Notes" at bounding box center [286, 85] width 54 height 21
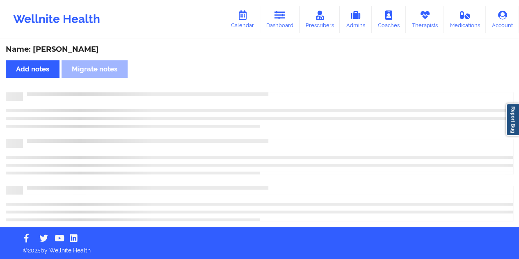
click at [69, 49] on div "Name: [PERSON_NAME]" at bounding box center [259, 49] width 507 height 9
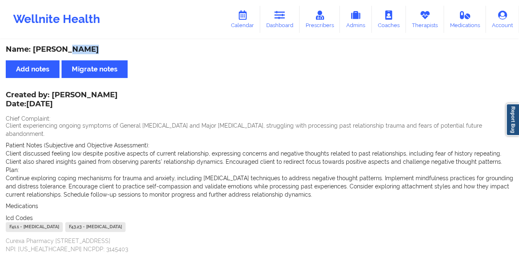
click at [272, 32] on link "Dashboard" at bounding box center [279, 19] width 39 height 27
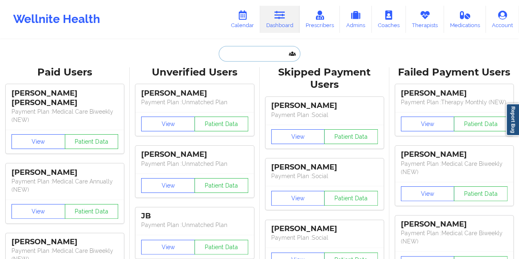
click at [251, 59] on input "text" at bounding box center [259, 54] width 81 height 16
paste input "[EMAIL_ADDRESS][DOMAIN_NAME]"
type input "[EMAIL_ADDRESS][DOMAIN_NAME]"
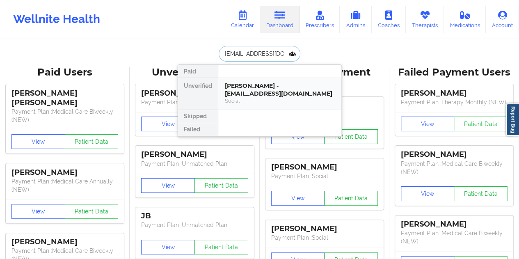
click at [269, 94] on div "[PERSON_NAME] - [EMAIL_ADDRESS][DOMAIN_NAME]" at bounding box center [280, 89] width 110 height 15
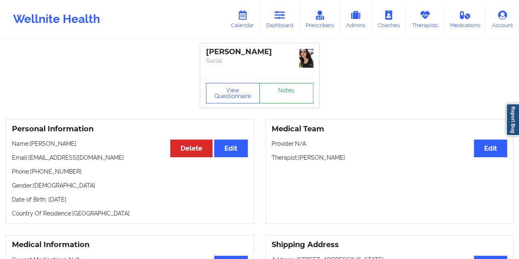
click at [288, 90] on link "Notes" at bounding box center [286, 93] width 54 height 21
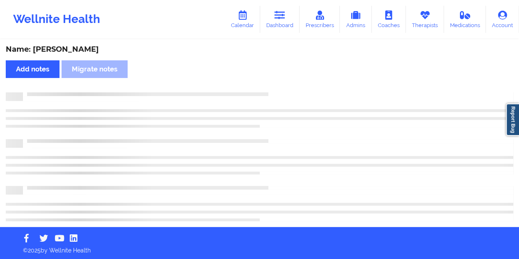
click at [84, 50] on div "Name: [PERSON_NAME]" at bounding box center [259, 49] width 507 height 9
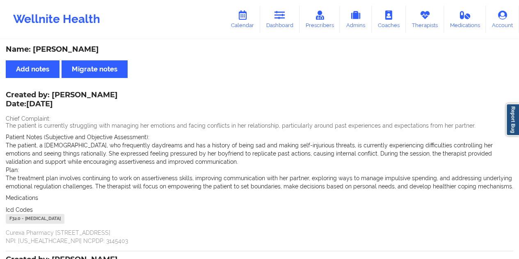
click at [84, 50] on div "Name: [PERSON_NAME]" at bounding box center [259, 49] width 507 height 9
click at [284, 30] on link "Dashboard" at bounding box center [279, 19] width 39 height 27
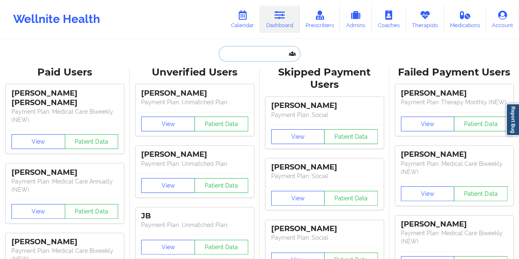
click at [249, 46] on input "text" at bounding box center [259, 54] width 81 height 16
paste input "[EMAIL_ADDRESS][DOMAIN_NAME]"
type input "[EMAIL_ADDRESS][DOMAIN_NAME]"
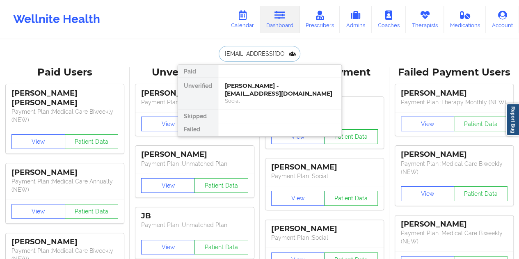
click at [263, 92] on div "[PERSON_NAME] - [EMAIL_ADDRESS][DOMAIN_NAME]" at bounding box center [280, 89] width 110 height 15
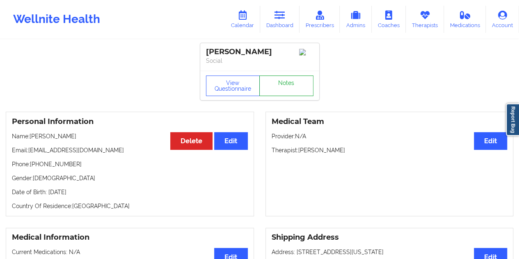
click at [286, 88] on link "Notes" at bounding box center [286, 85] width 54 height 21
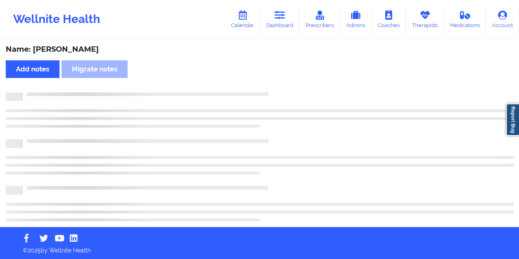
click at [88, 41] on div "Name: [PERSON_NAME] Add notes Migrate notes" at bounding box center [259, 133] width 519 height 187
click at [84, 47] on div "Name: [PERSON_NAME]" at bounding box center [259, 49] width 507 height 9
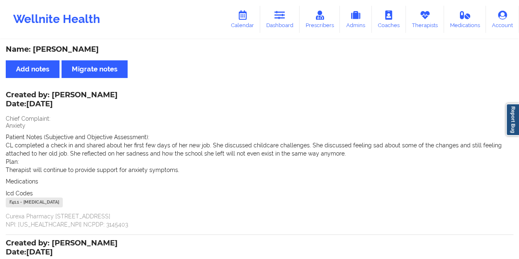
drag, startPoint x: 54, startPoint y: 93, endPoint x: 108, endPoint y: 94, distance: 54.2
click at [109, 94] on div "Created by: [PERSON_NAME] Date: [DATE]" at bounding box center [62, 100] width 112 height 19
drag, startPoint x: 52, startPoint y: 92, endPoint x: 137, endPoint y: 94, distance: 85.3
click at [118, 94] on div "Created by: [PERSON_NAME] Date: [DATE]" at bounding box center [62, 100] width 112 height 19
click at [269, 19] on link "Dashboard" at bounding box center [279, 19] width 39 height 27
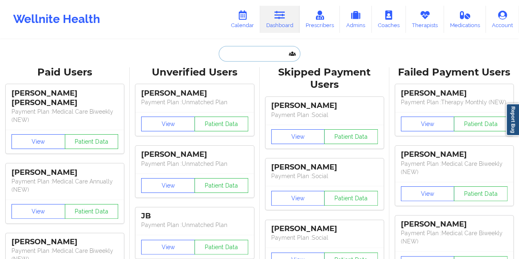
click at [265, 52] on input "text" at bounding box center [259, 54] width 81 height 16
paste input "[EMAIL_ADDRESS][DOMAIN_NAME]"
type input "[EMAIL_ADDRESS][DOMAIN_NAME]"
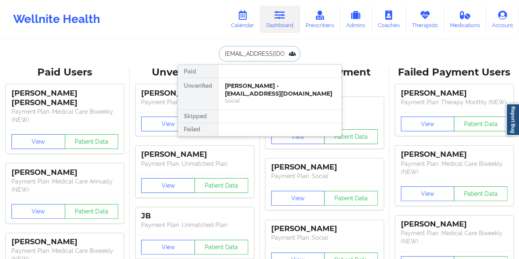
scroll to position [0, 15]
click at [267, 97] on div "Social" at bounding box center [280, 100] width 110 height 7
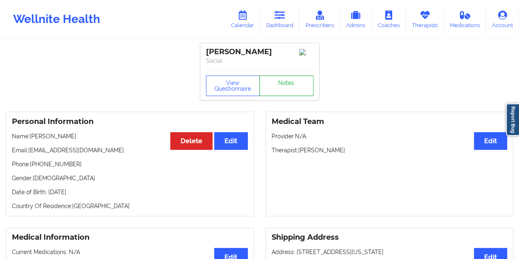
click at [284, 87] on link "Notes" at bounding box center [286, 85] width 54 height 21
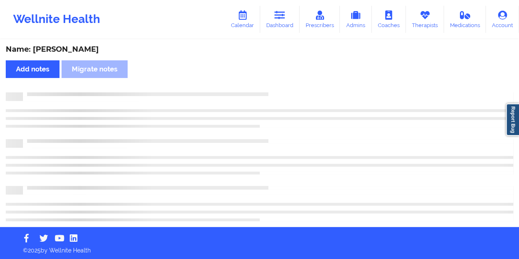
click at [76, 48] on div "Name: [PERSON_NAME]" at bounding box center [259, 49] width 507 height 9
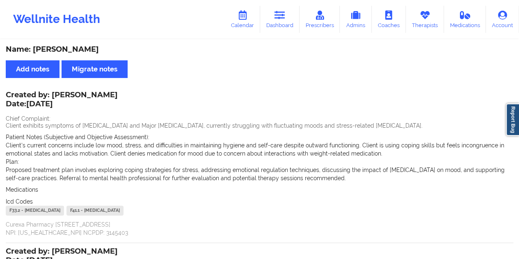
click at [76, 48] on div "Name: [PERSON_NAME]" at bounding box center [259, 49] width 507 height 9
click at [286, 27] on link "Dashboard" at bounding box center [279, 19] width 39 height 27
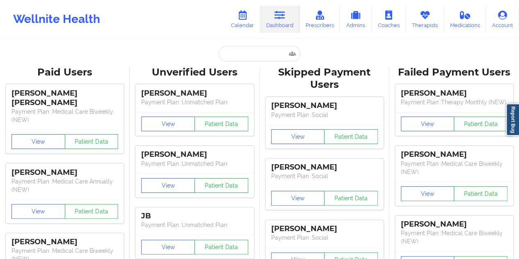
click at [241, 53] on input "text" at bounding box center [259, 54] width 81 height 16
type input "[EMAIL_ADDRESS][DOMAIN_NAME]"
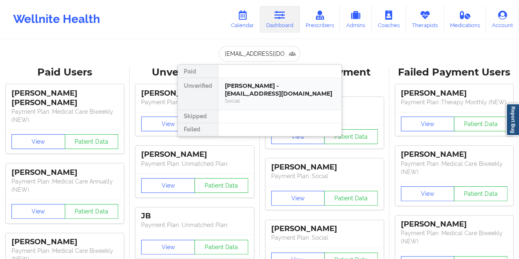
click at [263, 97] on div "Social" at bounding box center [280, 100] width 110 height 7
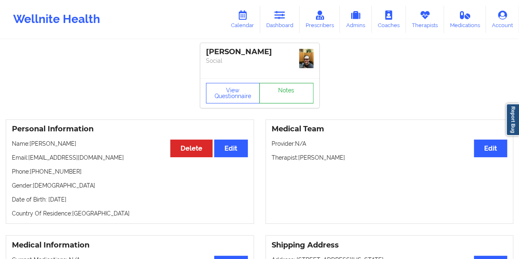
click at [279, 87] on link "Notes" at bounding box center [286, 93] width 54 height 21
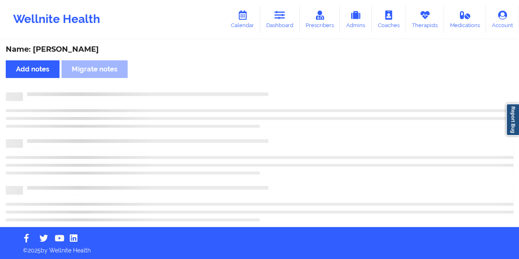
click at [64, 48] on div "Name: [PERSON_NAME]" at bounding box center [259, 49] width 507 height 9
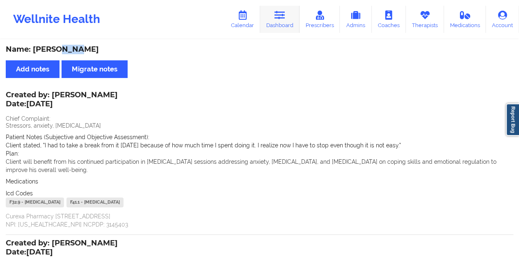
click at [277, 11] on icon at bounding box center [279, 15] width 11 height 9
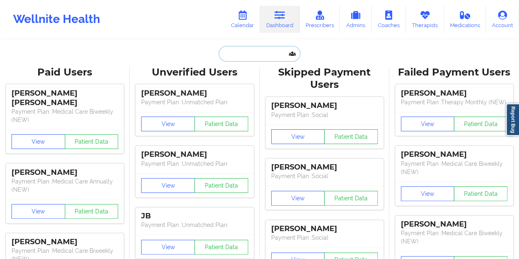
click at [242, 60] on input "text" at bounding box center [259, 54] width 81 height 16
paste input "[EMAIL_ADDRESS][DOMAIN_NAME]"
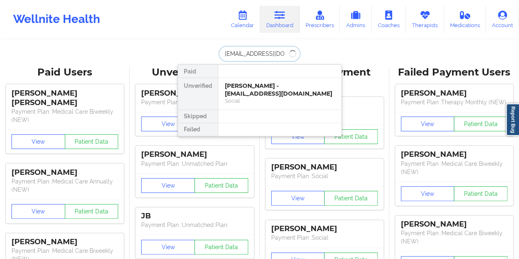
type input "[EMAIL_ADDRESS][DOMAIN_NAME]"
click at [250, 92] on div "[PERSON_NAME] - [EMAIL_ADDRESS][DOMAIN_NAME]" at bounding box center [280, 89] width 110 height 15
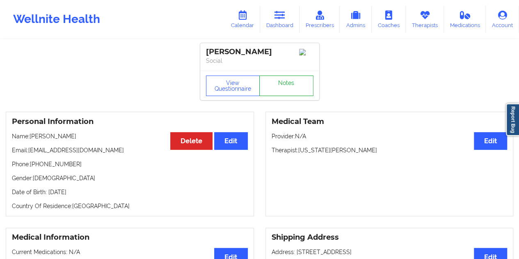
click at [283, 91] on link "Notes" at bounding box center [286, 85] width 54 height 21
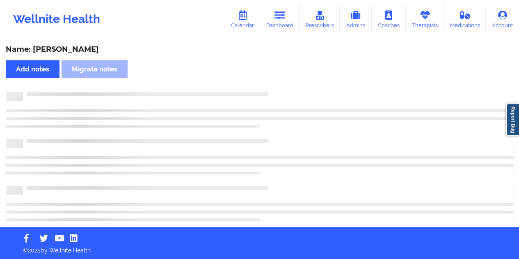
click at [84, 50] on div "Name: [PERSON_NAME]" at bounding box center [259, 49] width 507 height 9
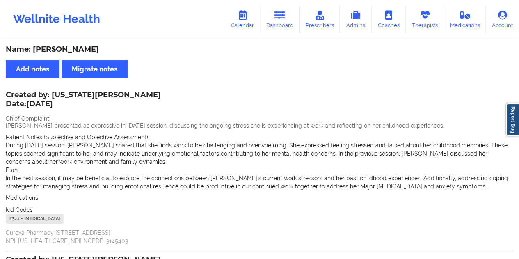
click at [84, 50] on div "Name: [PERSON_NAME]" at bounding box center [259, 49] width 507 height 9
click at [286, 28] on link "Dashboard" at bounding box center [279, 19] width 39 height 27
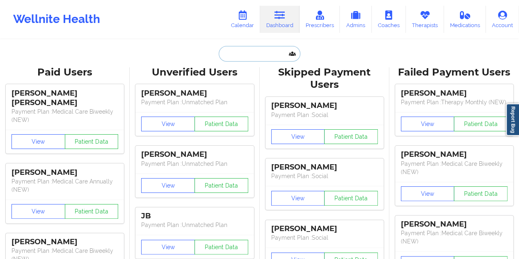
click at [247, 55] on input "text" at bounding box center [259, 54] width 81 height 16
paste input "[EMAIL_ADDRESS][DOMAIN_NAME]"
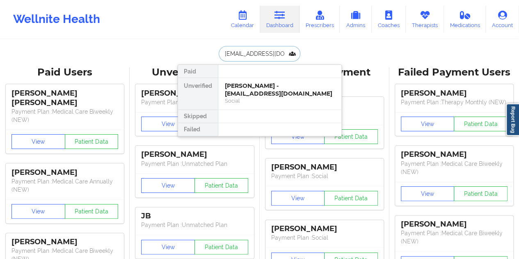
scroll to position [0, 7]
type input "[EMAIL_ADDRESS][DOMAIN_NAME]"
click at [255, 96] on div "[PERSON_NAME] - [EMAIL_ADDRESS][DOMAIN_NAME]" at bounding box center [280, 89] width 110 height 15
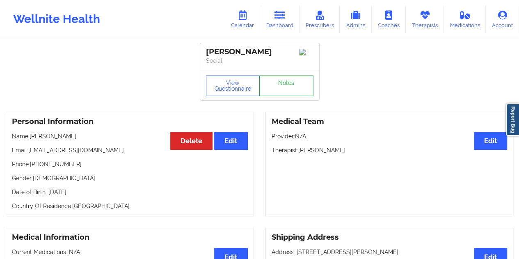
click at [280, 87] on link "Notes" at bounding box center [286, 85] width 54 height 21
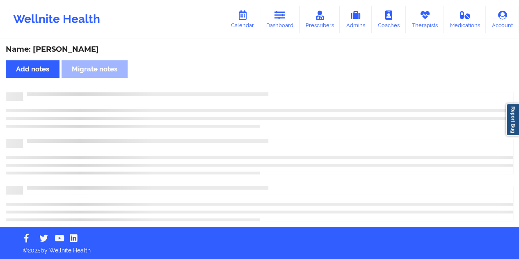
click at [85, 49] on div "Name: [PERSON_NAME]" at bounding box center [259, 49] width 507 height 9
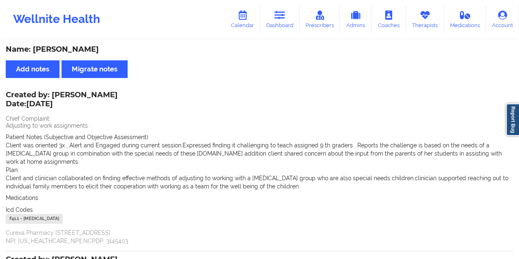
click at [85, 49] on div "Name: [PERSON_NAME]" at bounding box center [259, 49] width 507 height 9
click at [282, 16] on icon at bounding box center [279, 15] width 11 height 9
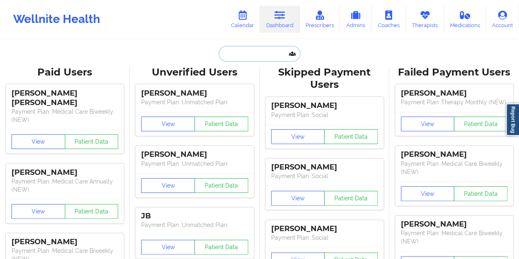
click at [251, 55] on input "text" at bounding box center [259, 54] width 81 height 16
paste input "[EMAIL_ADDRESS][DOMAIN_NAME]"
type input "[EMAIL_ADDRESS][DOMAIN_NAME]"
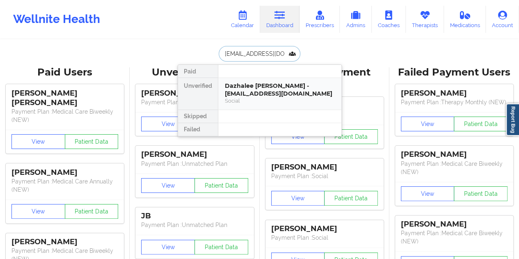
click at [269, 93] on div "Dazhalee [PERSON_NAME] - [EMAIL_ADDRESS][DOMAIN_NAME]" at bounding box center [280, 89] width 110 height 15
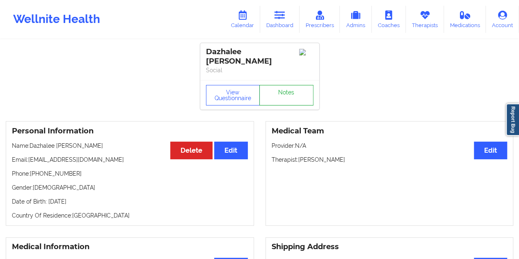
click at [283, 89] on link "Notes" at bounding box center [286, 95] width 54 height 21
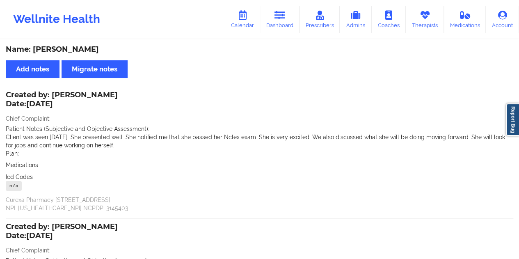
click at [91, 53] on div "Name: [PERSON_NAME]" at bounding box center [259, 49] width 507 height 9
click at [91, 52] on div "Name: [PERSON_NAME]" at bounding box center [259, 49] width 507 height 9
click at [281, 19] on icon at bounding box center [279, 15] width 11 height 9
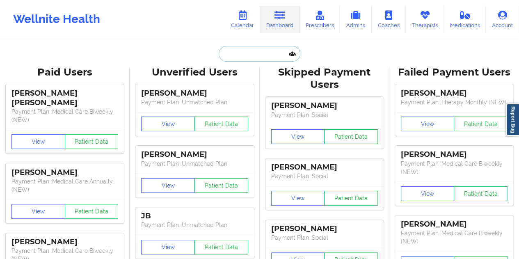
click at [255, 51] on input "text" at bounding box center [259, 54] width 81 height 16
paste input "[EMAIL_ADDRESS][PERSON_NAME][DOMAIN_NAME]"
type input "[EMAIL_ADDRESS][PERSON_NAME][DOMAIN_NAME]"
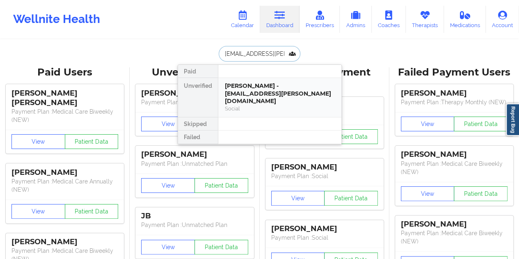
click at [273, 93] on div "[PERSON_NAME] - [EMAIL_ADDRESS][PERSON_NAME][DOMAIN_NAME]" at bounding box center [280, 93] width 110 height 23
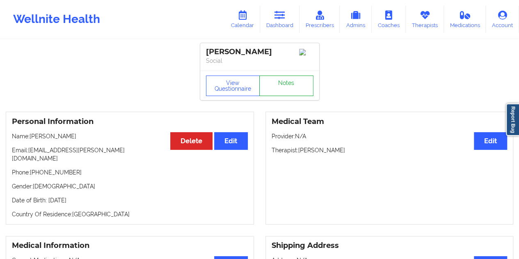
click at [283, 88] on link "Notes" at bounding box center [286, 85] width 54 height 21
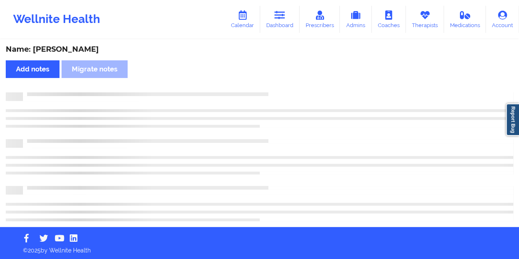
click at [77, 46] on div "Name: [PERSON_NAME]" at bounding box center [259, 49] width 507 height 9
click at [77, 47] on div "Name: [PERSON_NAME]" at bounding box center [259, 49] width 507 height 9
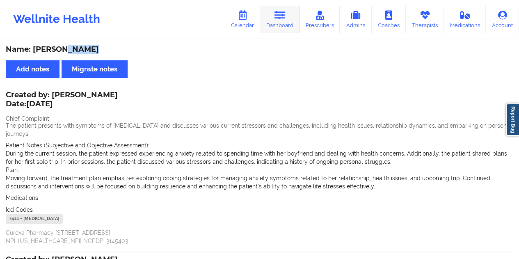
click at [284, 24] on link "Dashboard" at bounding box center [279, 19] width 39 height 27
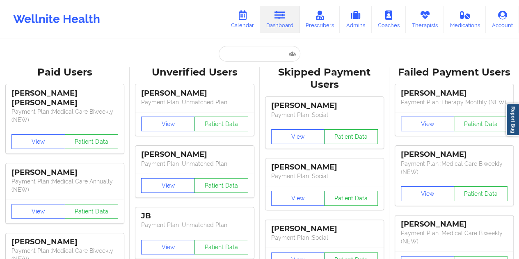
click at [260, 51] on input "text" at bounding box center [259, 54] width 81 height 16
paste input "[EMAIL_ADDRESS][DOMAIN_NAME]"
type input "[EMAIL_ADDRESS][DOMAIN_NAME]"
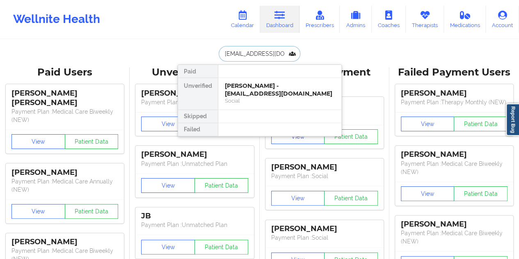
click at [282, 91] on div "[PERSON_NAME] - [EMAIL_ADDRESS][DOMAIN_NAME]" at bounding box center [280, 89] width 110 height 15
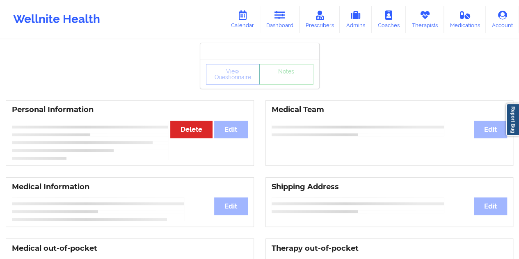
click at [285, 87] on div "View Questionnaire Notes" at bounding box center [259, 74] width 119 height 30
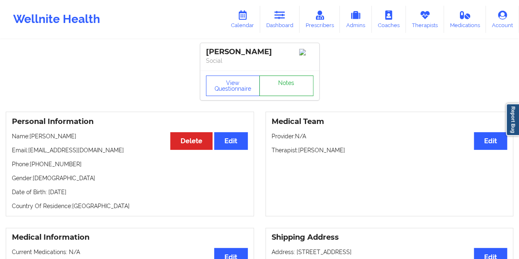
click at [285, 86] on link "Notes" at bounding box center [286, 85] width 54 height 21
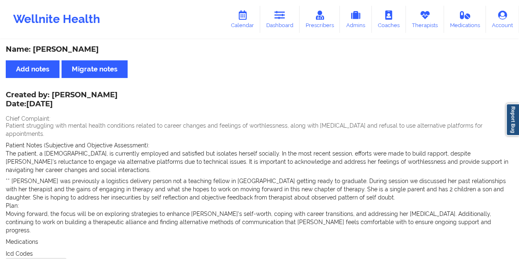
click at [86, 51] on div "Name: [PERSON_NAME]" at bounding box center [259, 49] width 507 height 9
click at [87, 51] on div "Name: [PERSON_NAME]" at bounding box center [259, 49] width 507 height 9
click at [94, 49] on div "Name: [PERSON_NAME]" at bounding box center [259, 49] width 507 height 9
click at [286, 22] on link "Dashboard" at bounding box center [279, 19] width 39 height 27
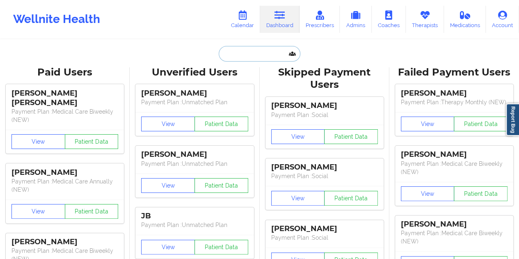
click at [244, 58] on input "text" at bounding box center [259, 54] width 81 height 16
paste input "[EMAIL_ADDRESS][DOMAIN_NAME]"
type input "[EMAIL_ADDRESS][DOMAIN_NAME]"
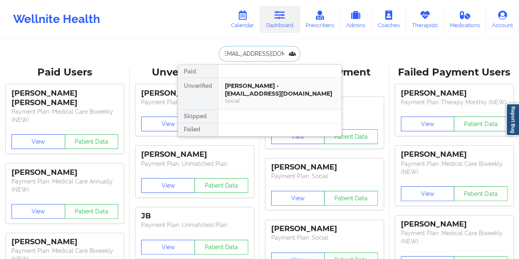
click at [262, 88] on div "[PERSON_NAME] - [EMAIL_ADDRESS][DOMAIN_NAME]" at bounding box center [280, 89] width 110 height 15
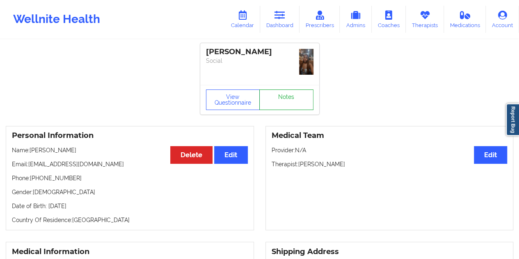
click at [292, 89] on link "Notes" at bounding box center [286, 99] width 54 height 21
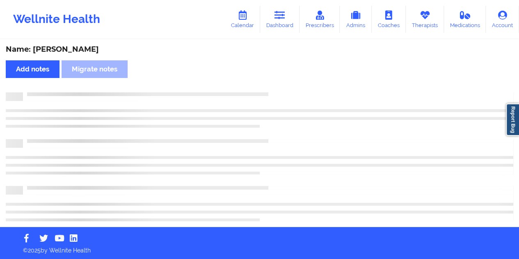
click at [72, 50] on div "Name: [PERSON_NAME]" at bounding box center [259, 49] width 507 height 9
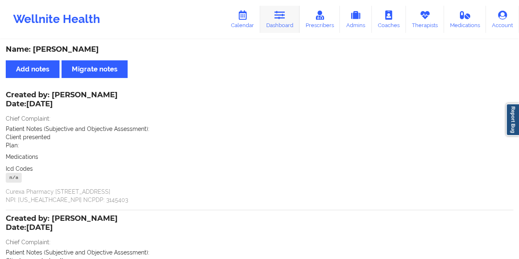
click at [283, 18] on icon at bounding box center [279, 15] width 11 height 9
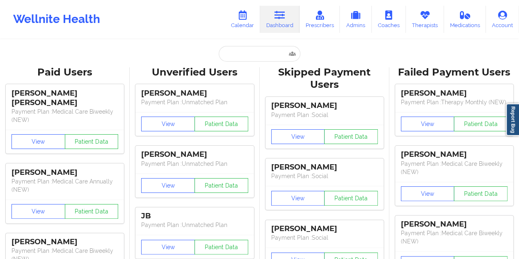
click at [243, 56] on input "text" at bounding box center [259, 54] width 81 height 16
paste input "[PERSON_NAME][EMAIL_ADDRESS][DOMAIN_NAME]"
type input "[PERSON_NAME][EMAIL_ADDRESS][DOMAIN_NAME]"
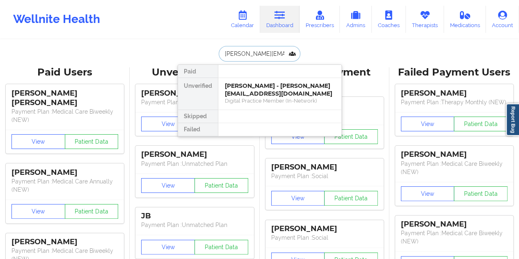
click at [251, 87] on div "[PERSON_NAME] - [PERSON_NAME][EMAIL_ADDRESS][DOMAIN_NAME]" at bounding box center [280, 89] width 110 height 15
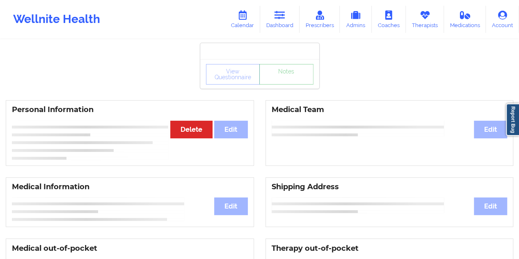
click at [278, 84] on link "Notes" at bounding box center [286, 74] width 54 height 21
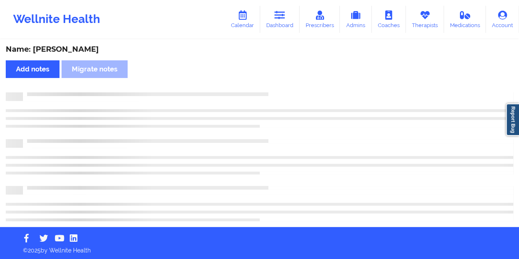
click at [84, 49] on div "Name: [PERSON_NAME]" at bounding box center [259, 49] width 507 height 9
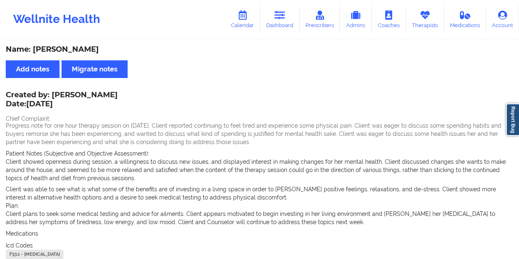
click at [287, 32] on link "Dashboard" at bounding box center [279, 19] width 39 height 27
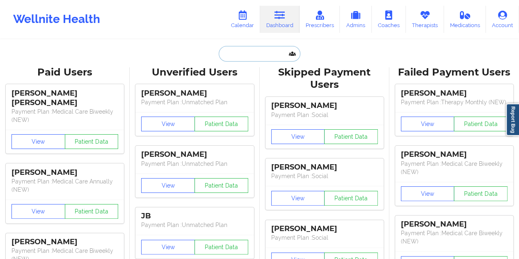
click at [248, 52] on input "text" at bounding box center [259, 54] width 81 height 16
paste input "[EMAIL_ADDRESS][DOMAIN_NAME]"
type input "[EMAIL_ADDRESS][DOMAIN_NAME]"
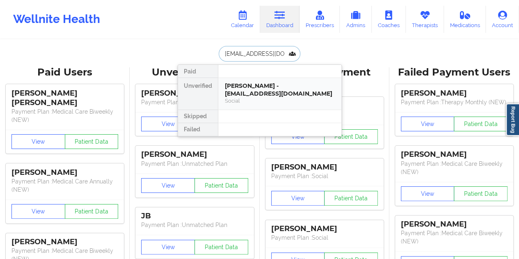
click at [268, 91] on div "[PERSON_NAME] - [EMAIL_ADDRESS][DOMAIN_NAME]" at bounding box center [280, 89] width 110 height 15
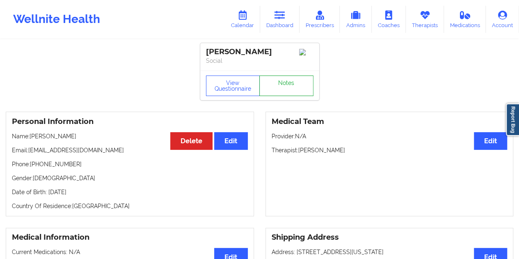
click at [285, 86] on link "Notes" at bounding box center [286, 85] width 54 height 21
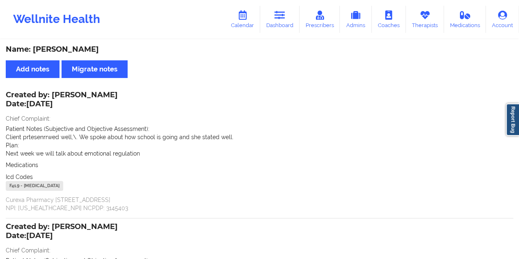
click at [290, 36] on div "Wellnite Health Calendar Dashboard Prescribers Admins Coaches Therapists Medica…" at bounding box center [259, 19] width 519 height 39
click at [285, 25] on link "Dashboard" at bounding box center [279, 19] width 39 height 27
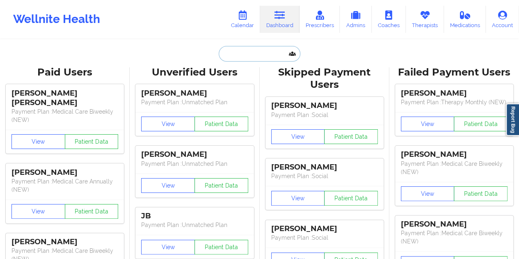
click at [261, 55] on input "text" at bounding box center [259, 54] width 81 height 16
paste input "[EMAIL_ADDRESS][DOMAIN_NAME]"
type input "[EMAIL_ADDRESS][DOMAIN_NAME]"
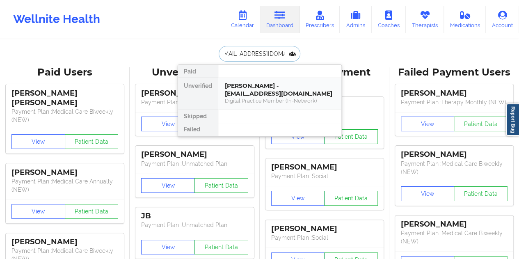
click at [286, 94] on div "[PERSON_NAME] - [EMAIL_ADDRESS][DOMAIN_NAME]" at bounding box center [280, 89] width 110 height 15
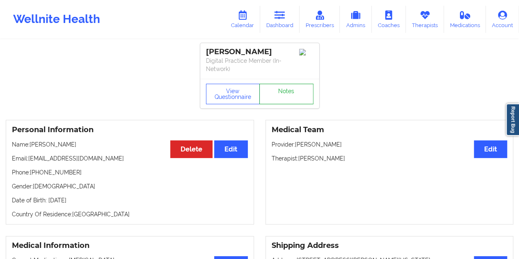
click at [288, 87] on link "Notes" at bounding box center [286, 94] width 54 height 21
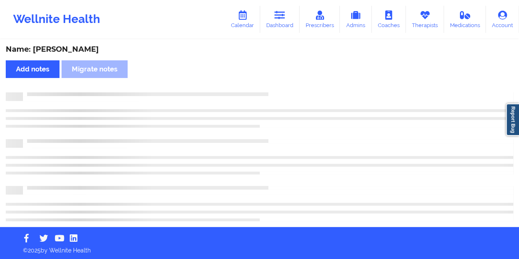
click at [86, 53] on div "Name: [PERSON_NAME]" at bounding box center [259, 49] width 507 height 9
click at [78, 50] on div "Name: [PERSON_NAME]" at bounding box center [259, 49] width 507 height 9
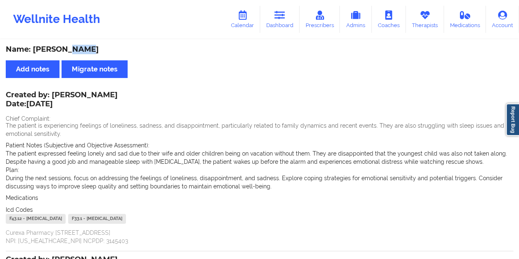
drag, startPoint x: 105, startPoint y: 96, endPoint x: 57, endPoint y: 93, distance: 48.9
click at [57, 93] on div "Created by: [PERSON_NAME] Date: [DATE] Chief Complaint: The patient is experien…" at bounding box center [259, 168] width 507 height 153
drag, startPoint x: 51, startPoint y: 93, endPoint x: 101, endPoint y: 92, distance: 49.6
click at [101, 92] on div "Created by: [PERSON_NAME] Date: [DATE]" at bounding box center [62, 100] width 112 height 19
drag, startPoint x: 277, startPoint y: 17, endPoint x: 277, endPoint y: 30, distance: 13.5
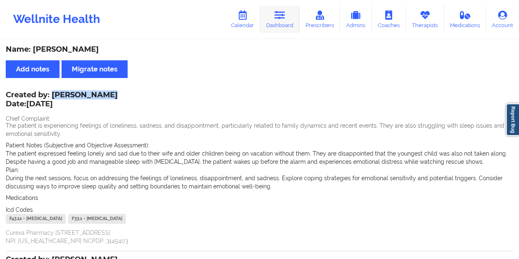
click at [277, 17] on icon at bounding box center [279, 15] width 11 height 9
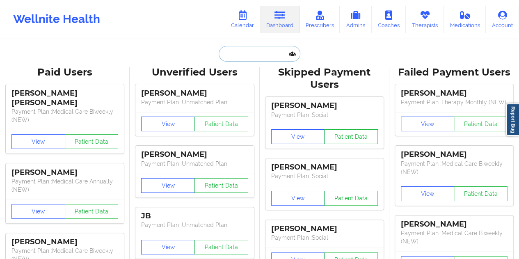
click at [249, 56] on input "text" at bounding box center [259, 54] width 81 height 16
paste input "[EMAIL_ADDRESS][DOMAIN_NAME]"
type input "[EMAIL_ADDRESS][DOMAIN_NAME]"
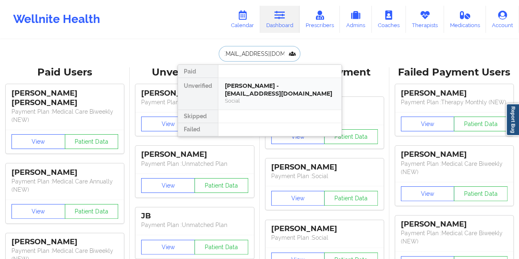
click at [267, 94] on div "[PERSON_NAME] - [EMAIL_ADDRESS][DOMAIN_NAME]" at bounding box center [280, 89] width 110 height 15
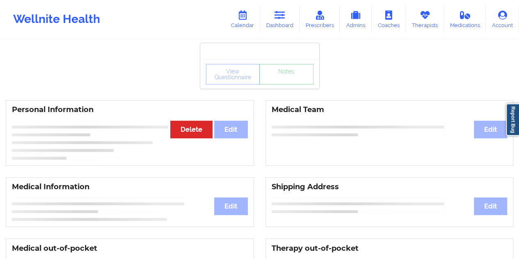
click at [277, 84] on link "Notes" at bounding box center [286, 74] width 54 height 21
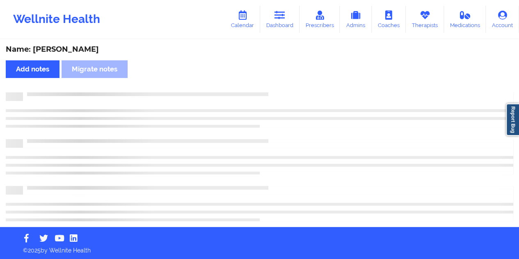
click at [92, 50] on div "Name: [PERSON_NAME]" at bounding box center [259, 49] width 507 height 9
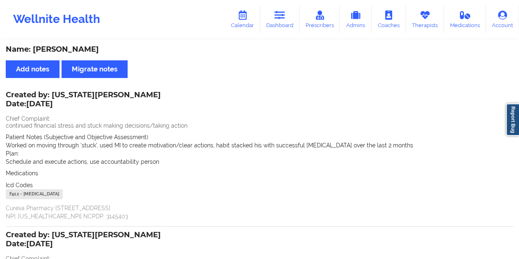
click at [288, 22] on link "Dashboard" at bounding box center [279, 19] width 39 height 27
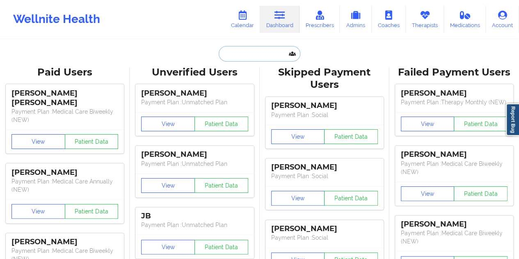
click at [248, 58] on input "text" at bounding box center [259, 54] width 81 height 16
paste input "[EMAIL_ADDRESS][DOMAIN_NAME]"
type input "[EMAIL_ADDRESS][DOMAIN_NAME]"
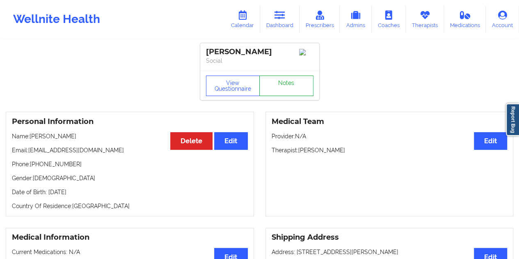
click at [285, 84] on link "Notes" at bounding box center [286, 85] width 54 height 21
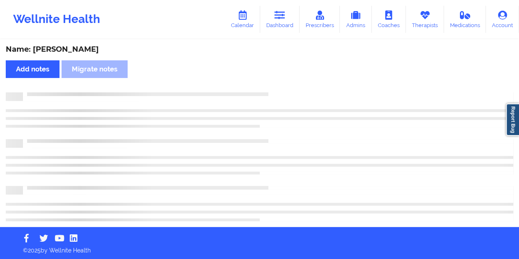
click at [75, 48] on div "Name: [PERSON_NAME]" at bounding box center [259, 49] width 507 height 9
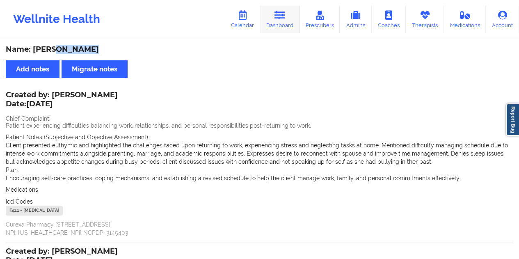
click at [285, 18] on icon at bounding box center [279, 15] width 11 height 9
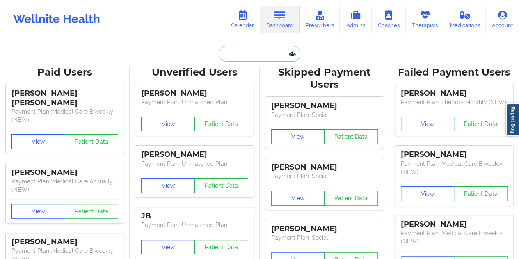
click at [256, 50] on input "text" at bounding box center [259, 54] width 81 height 16
paste input "[PERSON_NAME][EMAIL_ADDRESS][PERSON_NAME][DOMAIN_NAME]"
type input "[PERSON_NAME][EMAIL_ADDRESS][PERSON_NAME][DOMAIN_NAME]"
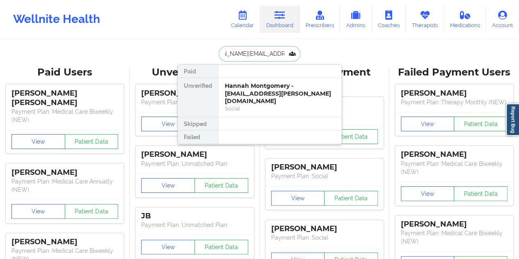
click at [262, 94] on div "Hannah Montgomery - [EMAIL_ADDRESS][PERSON_NAME][DOMAIN_NAME]" at bounding box center [280, 93] width 110 height 23
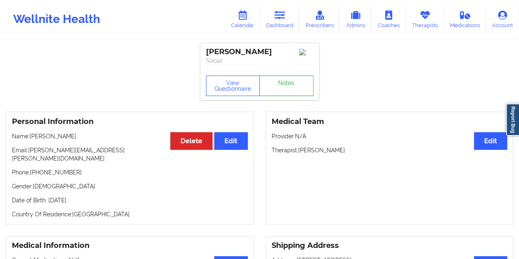
click at [282, 89] on link "Notes" at bounding box center [286, 85] width 54 height 21
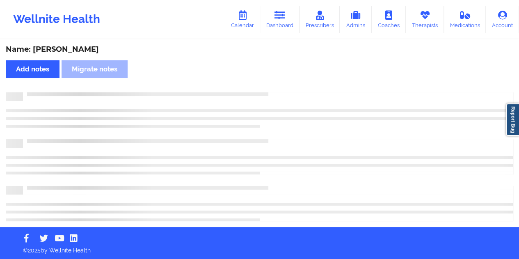
click at [87, 49] on div "Name: [PERSON_NAME]" at bounding box center [259, 49] width 507 height 9
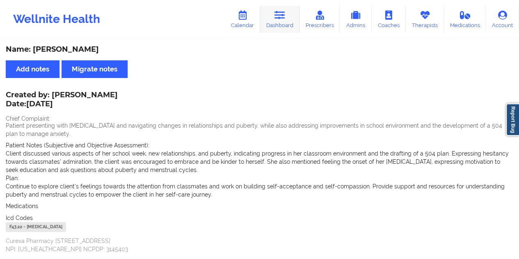
click at [278, 16] on icon at bounding box center [279, 15] width 11 height 9
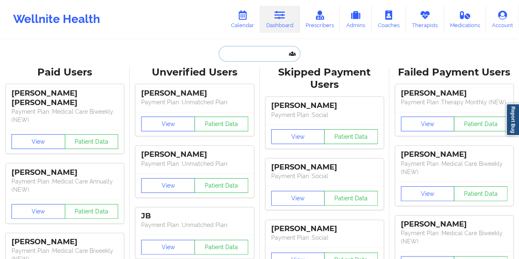
drag, startPoint x: 278, startPoint y: 16, endPoint x: 254, endPoint y: 53, distance: 43.3
click at [254, 53] on input "text" at bounding box center [259, 54] width 81 height 16
paste input "[PERSON_NAME][EMAIL_ADDRESS][PERSON_NAME][DOMAIN_NAME]"
type input "[PERSON_NAME][EMAIL_ADDRESS][PERSON_NAME][DOMAIN_NAME]"
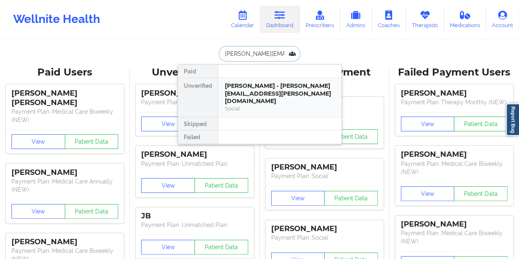
click at [274, 80] on div "[PERSON_NAME] - [PERSON_NAME][EMAIL_ADDRESS][PERSON_NAME][DOMAIN_NAME] Social" at bounding box center [279, 97] width 123 height 39
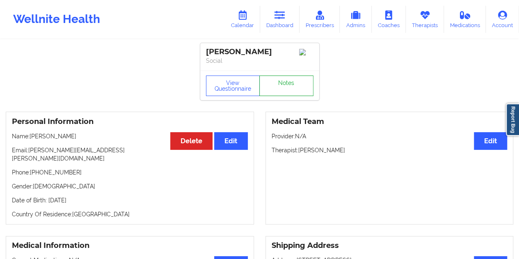
click at [289, 85] on link "Notes" at bounding box center [286, 85] width 54 height 21
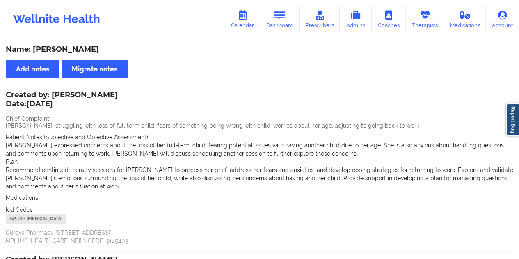
click at [60, 50] on div "Name: [PERSON_NAME]" at bounding box center [259, 49] width 507 height 9
click at [285, 19] on icon at bounding box center [279, 15] width 11 height 9
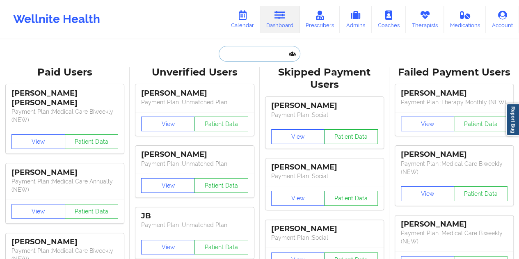
click at [252, 58] on input "text" at bounding box center [259, 54] width 81 height 16
paste input "[EMAIL_ADDRESS][DOMAIN_NAME]"
type input "[EMAIL_ADDRESS][DOMAIN_NAME]"
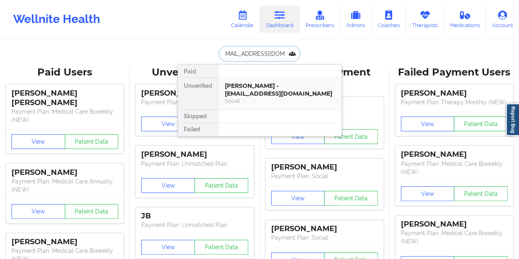
click at [257, 95] on div "[PERSON_NAME] - [EMAIL_ADDRESS][DOMAIN_NAME]" at bounding box center [280, 89] width 110 height 15
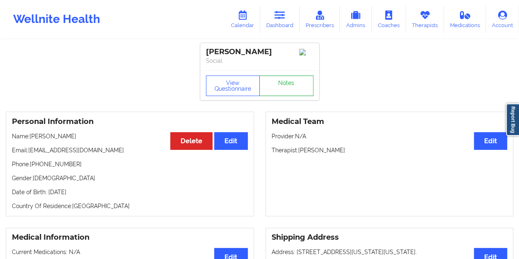
click at [281, 88] on link "Notes" at bounding box center [286, 85] width 54 height 21
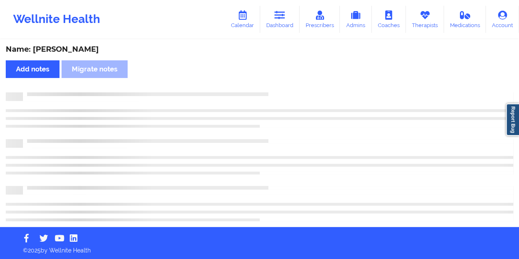
click at [84, 47] on div "Name: [PERSON_NAME]" at bounding box center [259, 49] width 507 height 9
click at [76, 52] on div "Name: [PERSON_NAME]" at bounding box center [259, 49] width 507 height 9
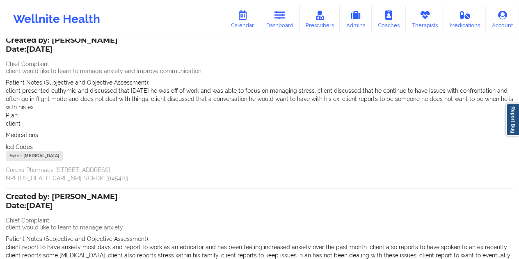
scroll to position [41, 0]
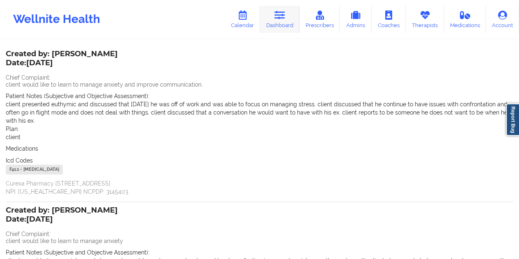
click at [291, 19] on link "Dashboard" at bounding box center [279, 19] width 39 height 27
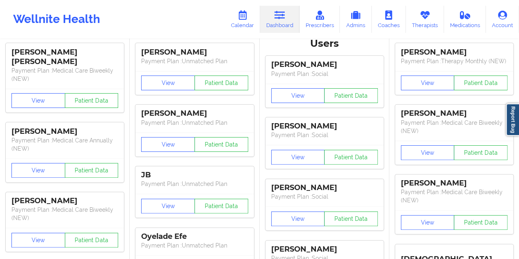
click at [240, 60] on p "Payment Plan : Unmatched Plan" at bounding box center [194, 61] width 107 height 8
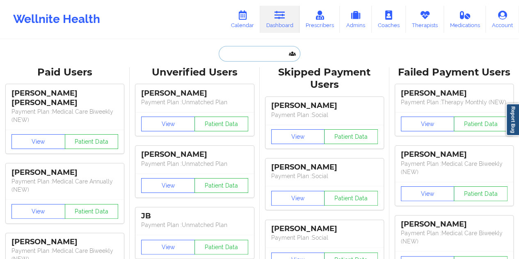
click at [247, 60] on input "text" at bounding box center [259, 54] width 81 height 16
paste input "[EMAIL_ADDRESS][DOMAIN_NAME]"
type input "[EMAIL_ADDRESS][DOMAIN_NAME]"
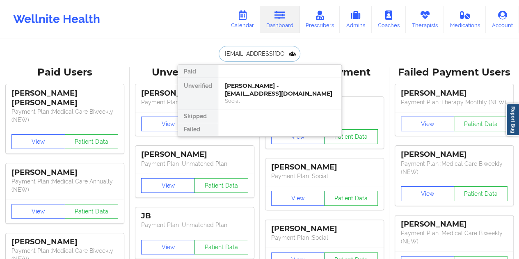
scroll to position [0, 18]
click at [260, 89] on div "[PERSON_NAME] - [EMAIL_ADDRESS][DOMAIN_NAME]" at bounding box center [280, 89] width 110 height 15
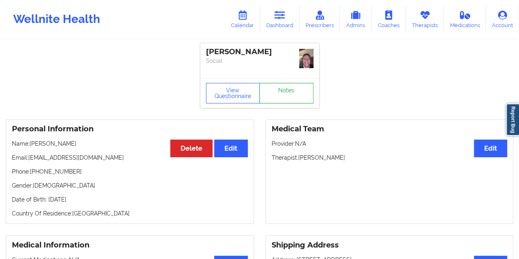
click at [283, 87] on link "Notes" at bounding box center [286, 93] width 54 height 21
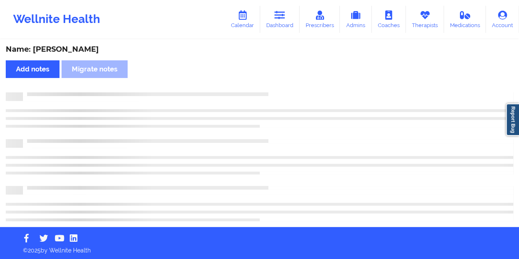
click at [81, 51] on div "Name: [PERSON_NAME]" at bounding box center [259, 49] width 507 height 9
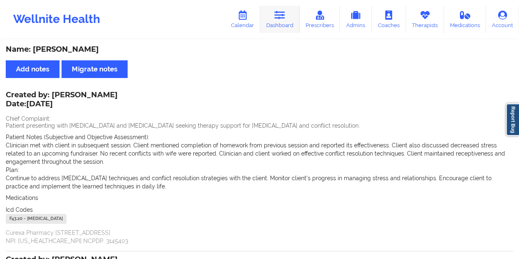
click at [290, 28] on link "Dashboard" at bounding box center [279, 19] width 39 height 27
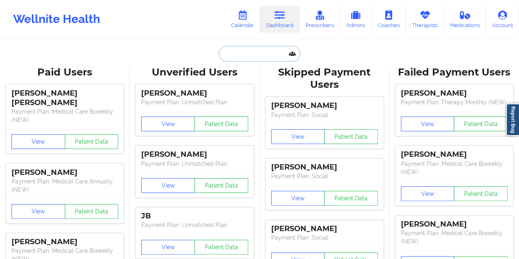
click at [246, 47] on input "text" at bounding box center [259, 54] width 81 height 16
paste input "[EMAIL_ADDRESS][DOMAIN_NAME]"
type input "[EMAIL_ADDRESS][DOMAIN_NAME]"
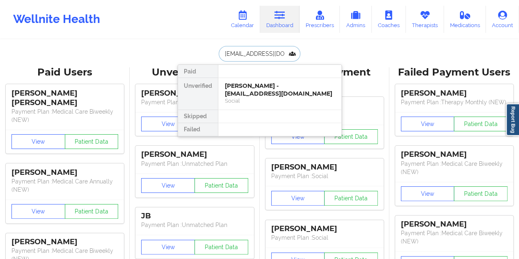
scroll to position [0, 4]
click at [262, 88] on div "Rafiatu YayaLombardi - [EMAIL_ADDRESS][DOMAIN_NAME]" at bounding box center [280, 89] width 110 height 15
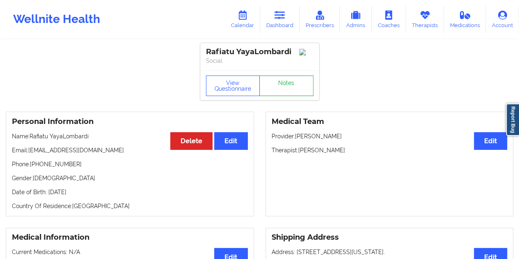
click at [283, 89] on link "Notes" at bounding box center [286, 85] width 54 height 21
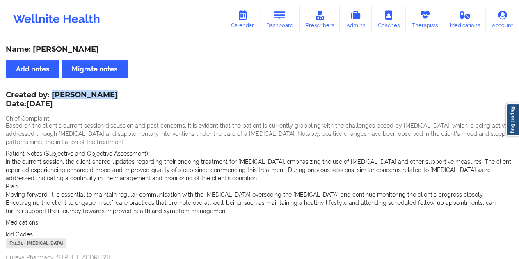
drag, startPoint x: 103, startPoint y: 94, endPoint x: 53, endPoint y: 94, distance: 49.6
click at [53, 94] on div "Created by: [PERSON_NAME] Date: [DATE]" at bounding box center [62, 100] width 112 height 19
click at [286, 23] on link "Dashboard" at bounding box center [279, 19] width 39 height 27
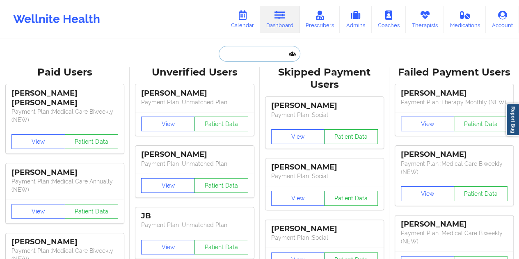
click at [248, 56] on input "text" at bounding box center [259, 54] width 81 height 16
paste input "[EMAIL_ADDRESS][DOMAIN_NAME]"
type input "[EMAIL_ADDRESS][DOMAIN_NAME]"
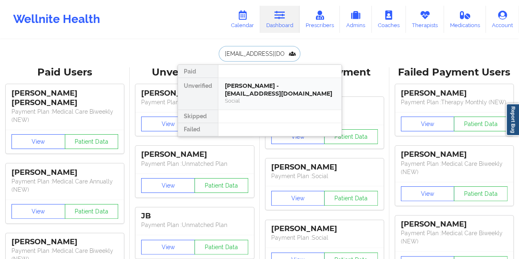
click at [262, 95] on div "[PERSON_NAME] - [EMAIL_ADDRESS][DOMAIN_NAME]" at bounding box center [280, 89] width 110 height 15
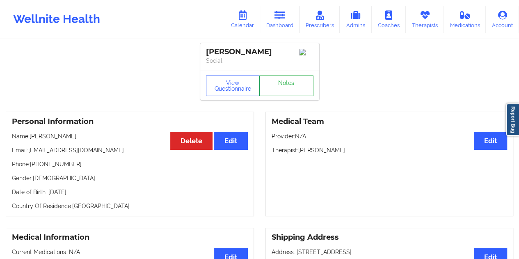
click at [284, 83] on link "Notes" at bounding box center [286, 85] width 54 height 21
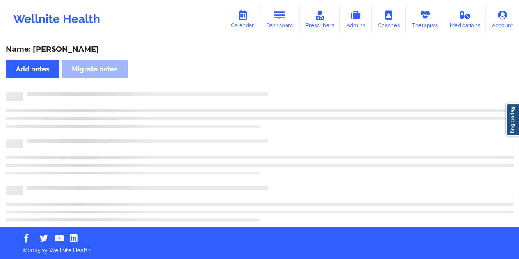
click at [69, 47] on div "Name: [PERSON_NAME]" at bounding box center [259, 49] width 507 height 9
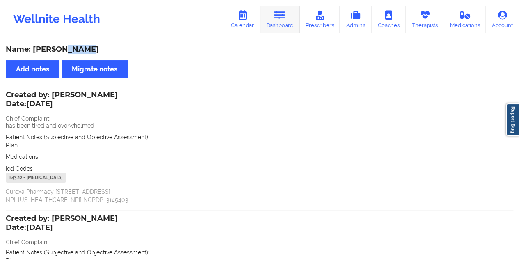
drag, startPoint x: 290, startPoint y: 22, endPoint x: 290, endPoint y: 26, distance: 4.5
click at [290, 22] on link "Dashboard" at bounding box center [279, 19] width 39 height 27
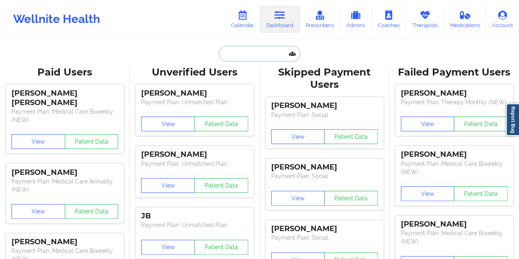
click at [259, 59] on input "text" at bounding box center [259, 54] width 81 height 16
paste input "[EMAIL_ADDRESS][DOMAIN_NAME]"
type input "[EMAIL_ADDRESS][DOMAIN_NAME]"
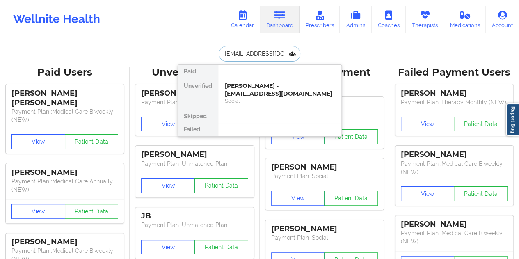
click at [262, 95] on div "[PERSON_NAME] - [EMAIL_ADDRESS][DOMAIN_NAME]" at bounding box center [280, 89] width 110 height 15
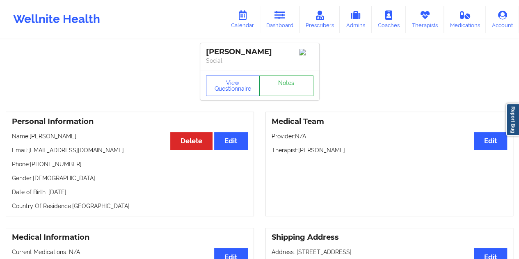
click at [282, 90] on link "Notes" at bounding box center [286, 85] width 54 height 21
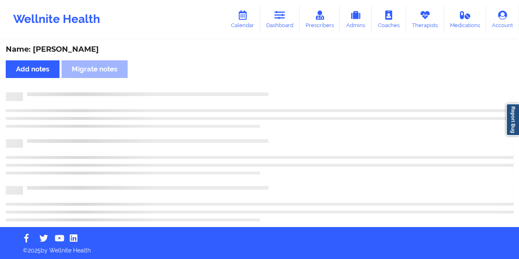
click at [75, 46] on div "Name: [PERSON_NAME]" at bounding box center [259, 49] width 507 height 9
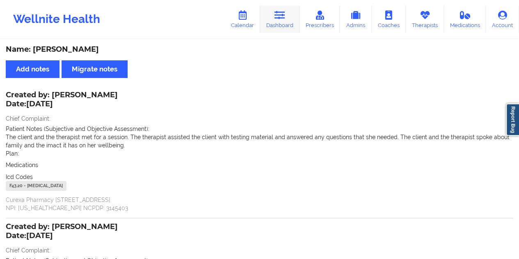
click at [280, 16] on icon at bounding box center [279, 15] width 11 height 9
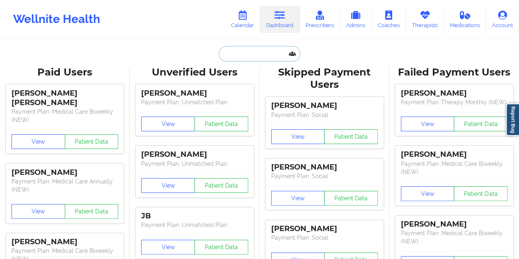
drag, startPoint x: 275, startPoint y: 36, endPoint x: 251, endPoint y: 59, distance: 33.9
click at [251, 59] on input "text" at bounding box center [259, 54] width 81 height 16
paste input "[EMAIL_ADDRESS][DOMAIN_NAME]"
type input "[EMAIL_ADDRESS][DOMAIN_NAME]"
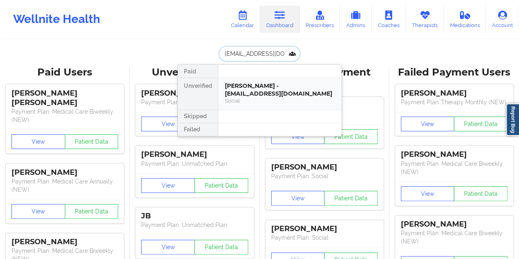
click at [264, 87] on div "[PERSON_NAME] - [EMAIL_ADDRESS][DOMAIN_NAME]" at bounding box center [280, 89] width 110 height 15
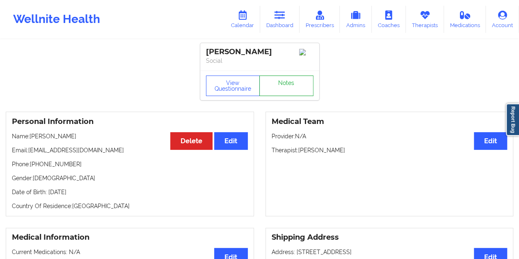
click at [282, 88] on link "Notes" at bounding box center [286, 85] width 54 height 21
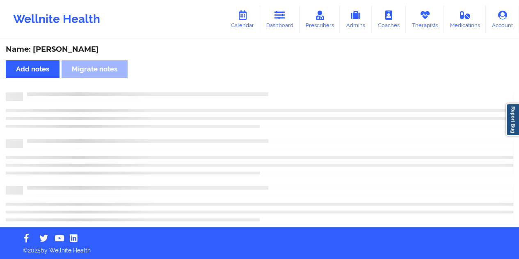
click at [79, 57] on div "Name: [PERSON_NAME] Add notes Migrate notes" at bounding box center [259, 133] width 519 height 187
click at [80, 56] on div "Name: [PERSON_NAME] Add notes Migrate notes" at bounding box center [259, 133] width 519 height 187
click at [82, 53] on div "Name: [PERSON_NAME]" at bounding box center [259, 49] width 507 height 9
click at [82, 52] on div "Name: [PERSON_NAME]" at bounding box center [259, 49] width 507 height 9
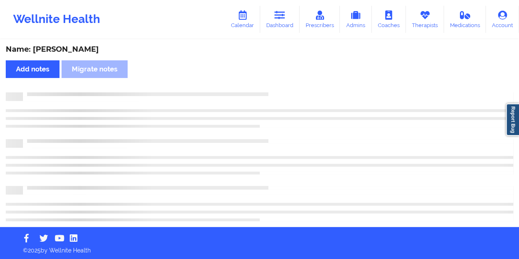
click at [82, 51] on div "Name: [PERSON_NAME]" at bounding box center [259, 49] width 507 height 9
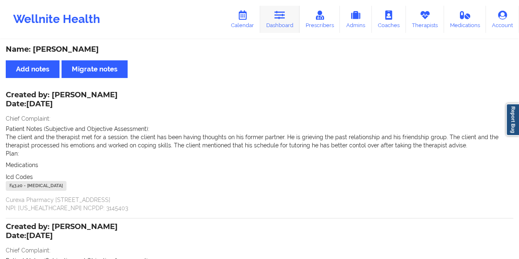
click at [287, 26] on link "Dashboard" at bounding box center [279, 19] width 39 height 27
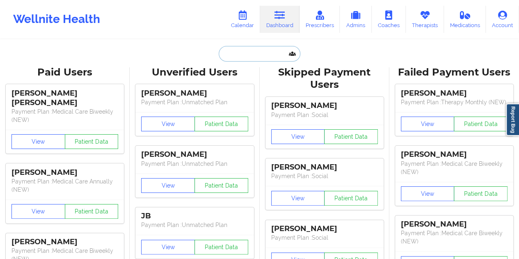
click at [253, 55] on input "text" at bounding box center [259, 54] width 81 height 16
paste input "[EMAIL_ADDRESS][DOMAIN_NAME]"
type input "[EMAIL_ADDRESS][DOMAIN_NAME]"
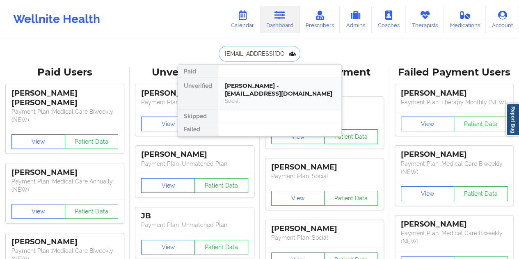
click at [270, 104] on div "Social" at bounding box center [280, 100] width 110 height 7
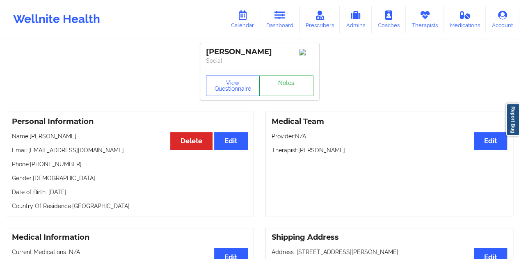
click at [280, 81] on link "Notes" at bounding box center [286, 85] width 54 height 21
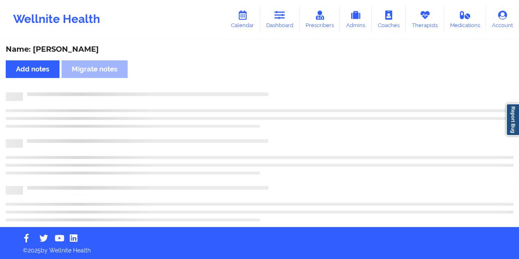
click at [63, 52] on div "Name: [PERSON_NAME]" at bounding box center [259, 49] width 507 height 9
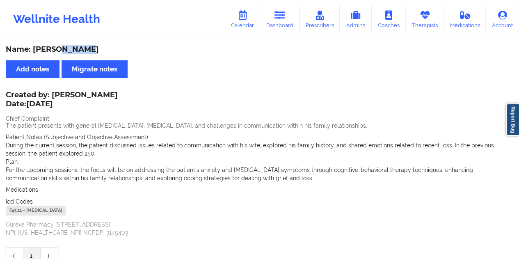
click at [63, 52] on div "Name: [PERSON_NAME]" at bounding box center [259, 49] width 507 height 9
click at [289, 21] on link "Dashboard" at bounding box center [279, 19] width 39 height 27
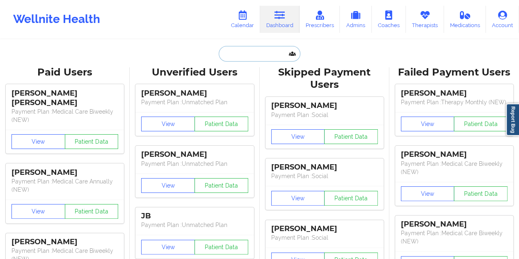
click at [272, 50] on input "text" at bounding box center [259, 54] width 81 height 16
paste input "[EMAIL_ADDRESS][DOMAIN_NAME]"
type input "[EMAIL_ADDRESS][DOMAIN_NAME]"
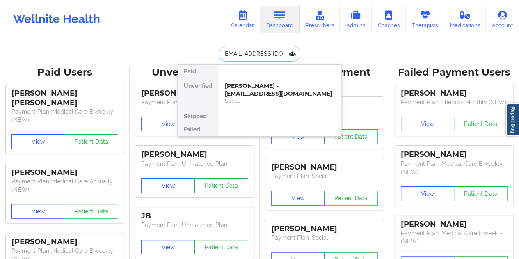
click at [263, 94] on div "[PERSON_NAME] - [EMAIL_ADDRESS][DOMAIN_NAME]" at bounding box center [280, 89] width 110 height 15
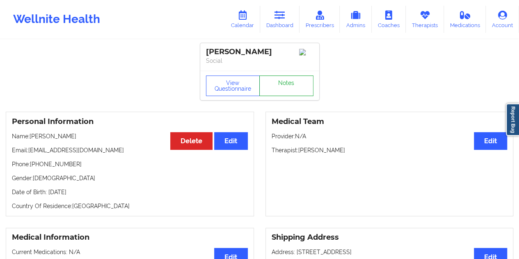
click at [289, 84] on link "Notes" at bounding box center [286, 85] width 54 height 21
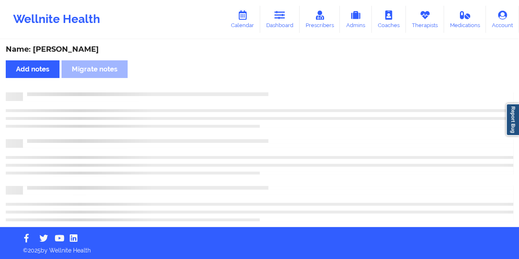
click at [75, 45] on div "Name: [PERSON_NAME]" at bounding box center [259, 49] width 507 height 9
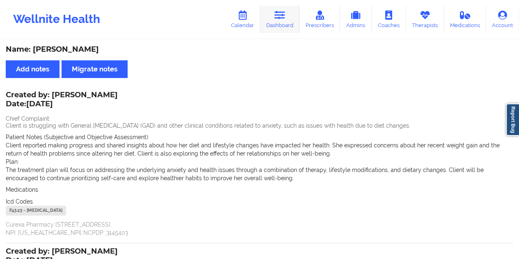
drag, startPoint x: 292, startPoint y: 22, endPoint x: 289, endPoint y: 32, distance: 10.6
click at [292, 22] on link "Dashboard" at bounding box center [279, 19] width 39 height 27
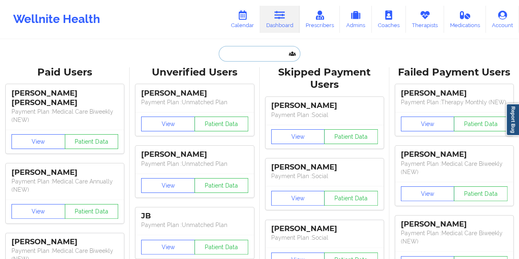
click at [257, 55] on input "text" at bounding box center [259, 54] width 81 height 16
paste input "[EMAIL_ADDRESS][DOMAIN_NAME]"
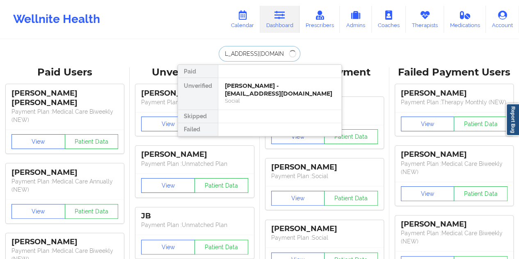
type input "[EMAIL_ADDRESS][DOMAIN_NAME]"
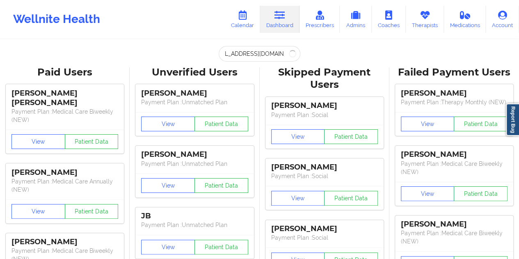
scroll to position [0, 0]
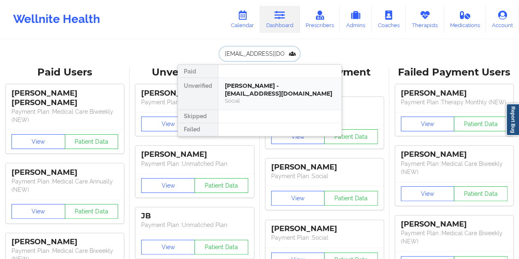
click at [279, 103] on div "Social" at bounding box center [280, 100] width 110 height 7
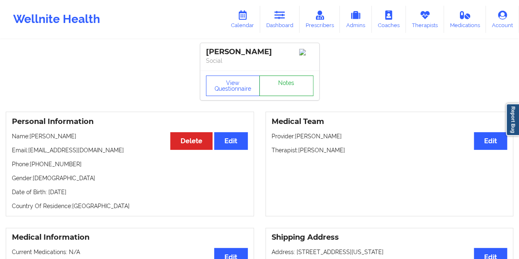
click at [289, 84] on link "Notes" at bounding box center [286, 85] width 54 height 21
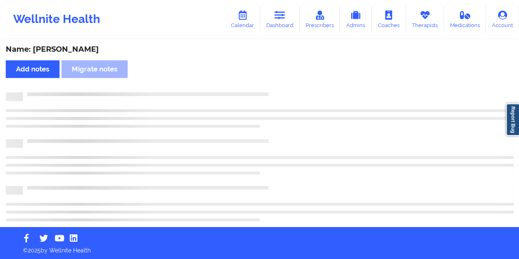
click at [75, 52] on div "Name: [PERSON_NAME]" at bounding box center [259, 49] width 507 height 9
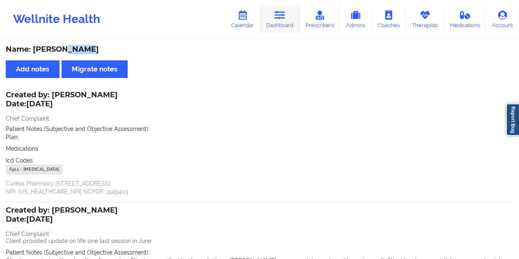
click at [281, 18] on icon at bounding box center [279, 15] width 11 height 9
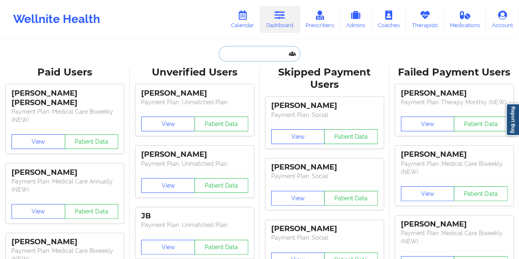
click at [245, 57] on input "text" at bounding box center [259, 54] width 81 height 16
paste input "[EMAIL_ADDRESS][DOMAIN_NAME]"
type input "[EMAIL_ADDRESS][DOMAIN_NAME]"
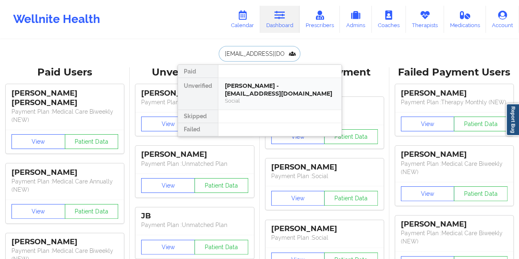
click at [276, 93] on div "[PERSON_NAME] - [EMAIL_ADDRESS][DOMAIN_NAME]" at bounding box center [280, 89] width 110 height 15
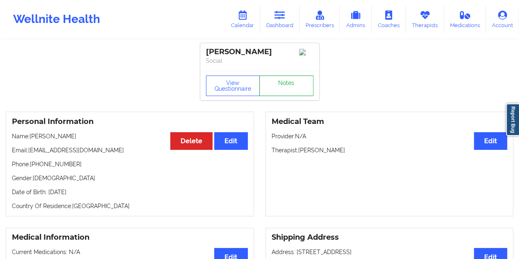
click at [296, 85] on link "Notes" at bounding box center [286, 85] width 54 height 21
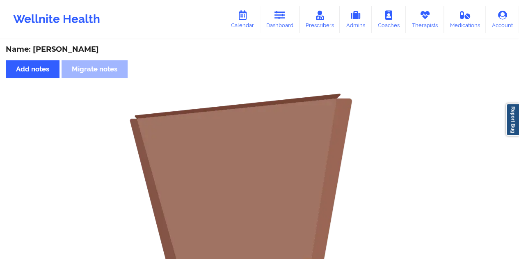
click at [89, 50] on div "Name: [PERSON_NAME]" at bounding box center [259, 49] width 507 height 9
click at [274, 23] on link "Dashboard" at bounding box center [279, 19] width 39 height 27
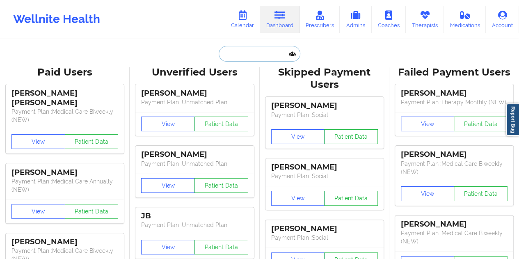
click at [254, 52] on input "text" at bounding box center [259, 54] width 81 height 16
paste input "[EMAIL_ADDRESS][DOMAIN_NAME]"
type input "[EMAIL_ADDRESS][DOMAIN_NAME]"
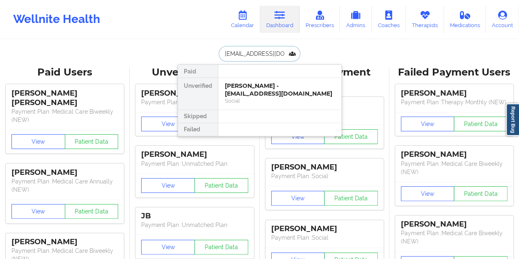
scroll to position [0, 1]
click at [252, 83] on div "[PERSON_NAME] - [EMAIL_ADDRESS][DOMAIN_NAME]" at bounding box center [280, 89] width 110 height 15
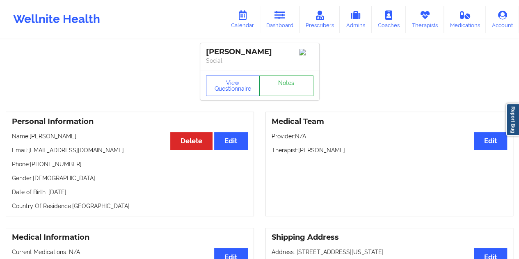
click at [281, 85] on link "Notes" at bounding box center [286, 85] width 54 height 21
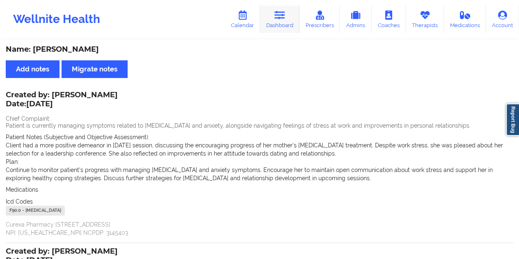
click at [283, 14] on icon at bounding box center [279, 15] width 11 height 9
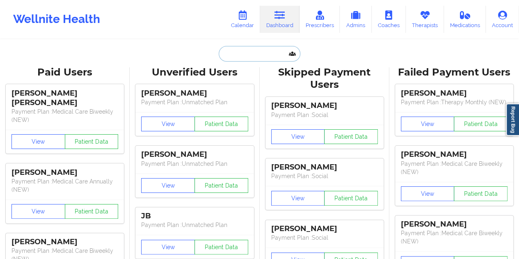
click at [244, 53] on input "text" at bounding box center [259, 54] width 81 height 16
paste input "[EMAIL_ADDRESS][DOMAIN_NAME]"
type input "[EMAIL_ADDRESS][DOMAIN_NAME]"
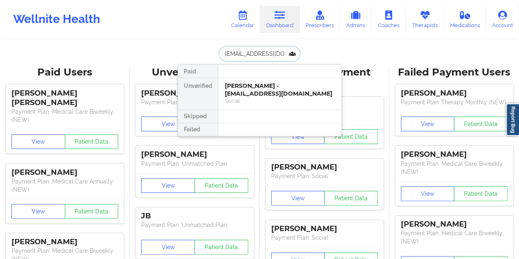
click at [271, 87] on div "[PERSON_NAME] - [EMAIL_ADDRESS][DOMAIN_NAME]" at bounding box center [280, 89] width 110 height 15
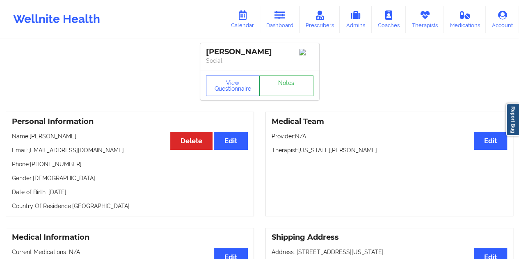
click at [290, 89] on link "Notes" at bounding box center [286, 85] width 54 height 21
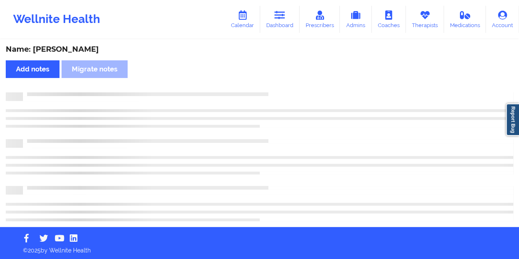
click at [73, 50] on div "Name: [PERSON_NAME]" at bounding box center [259, 49] width 507 height 9
